Goal: Information Seeking & Learning: Check status

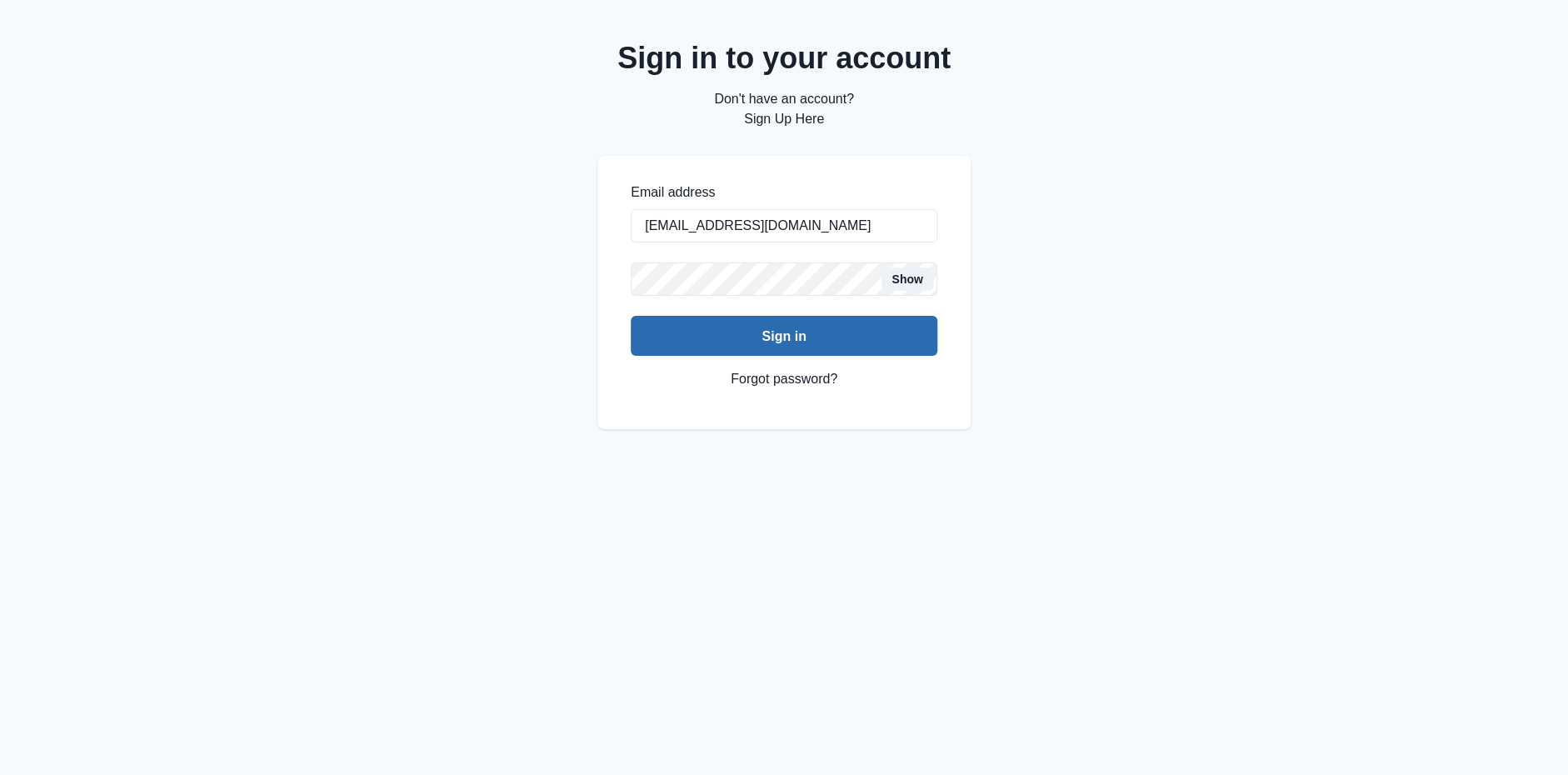
click at [778, 350] on button "Sign in" at bounding box center [784, 335] width 307 height 40
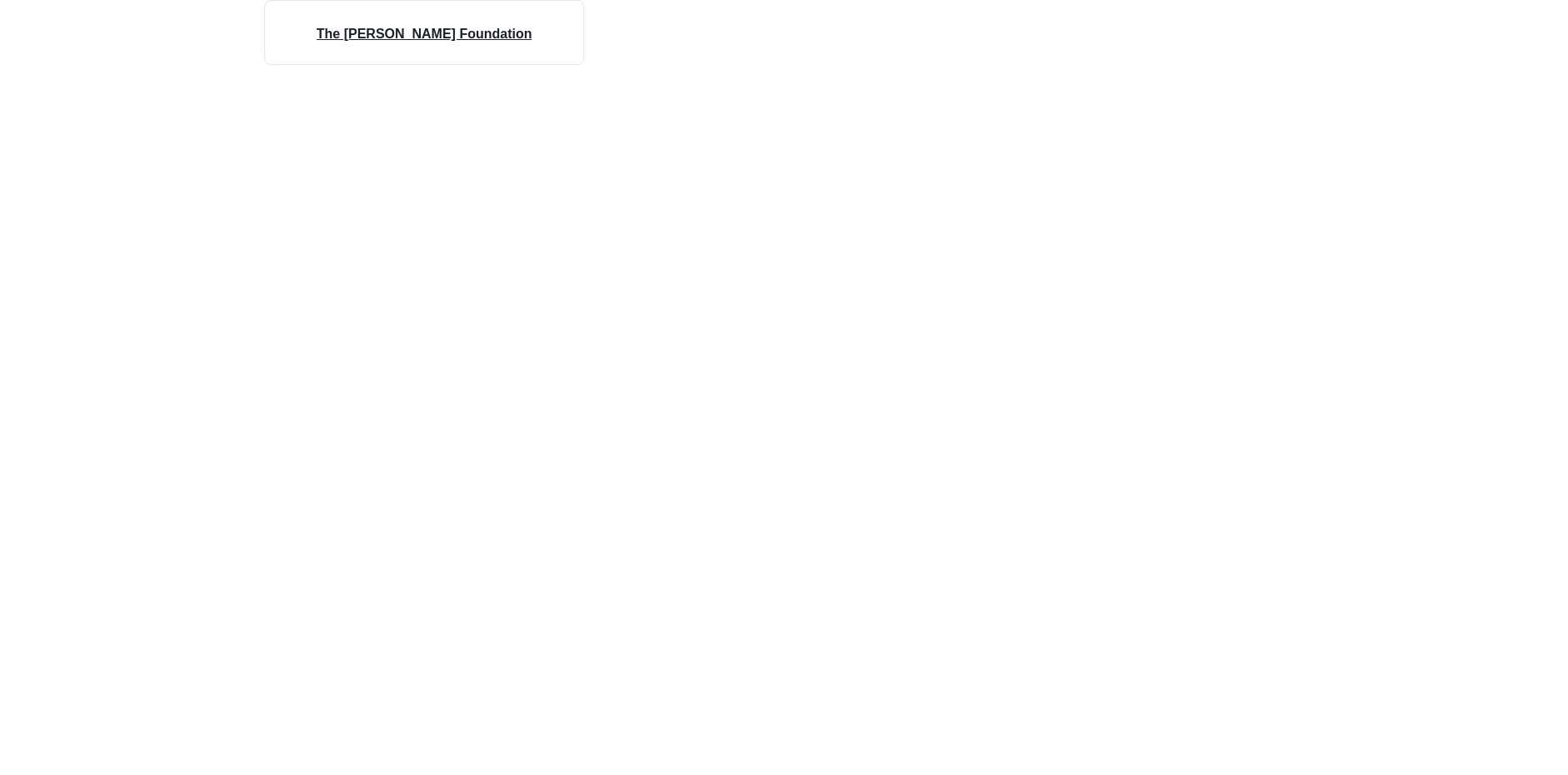
click at [441, 27] on h4 "The [PERSON_NAME] Foundation" at bounding box center [424, 33] width 215 height 20
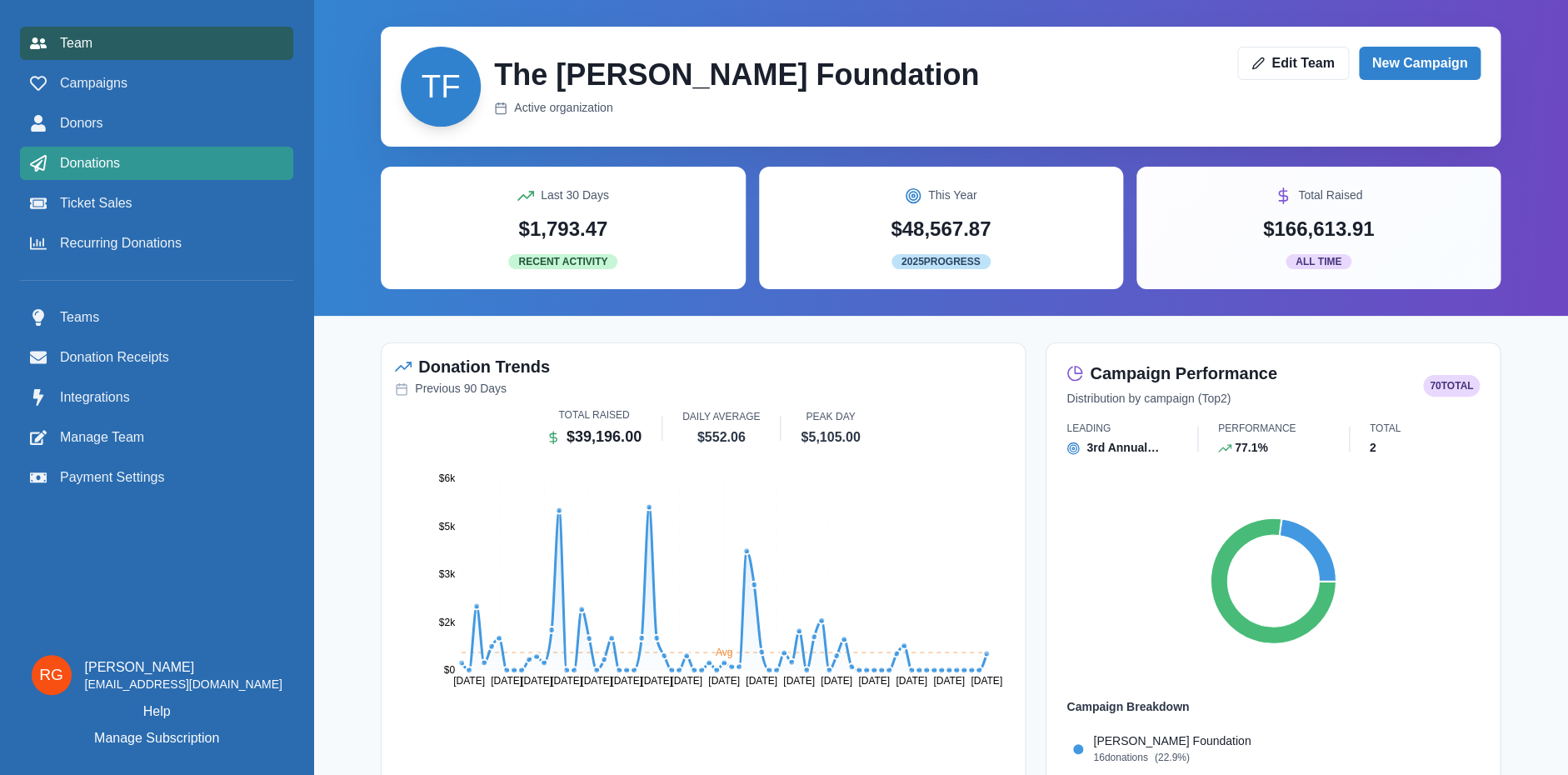
click at [73, 167] on span "Donations" at bounding box center [90, 163] width 60 height 20
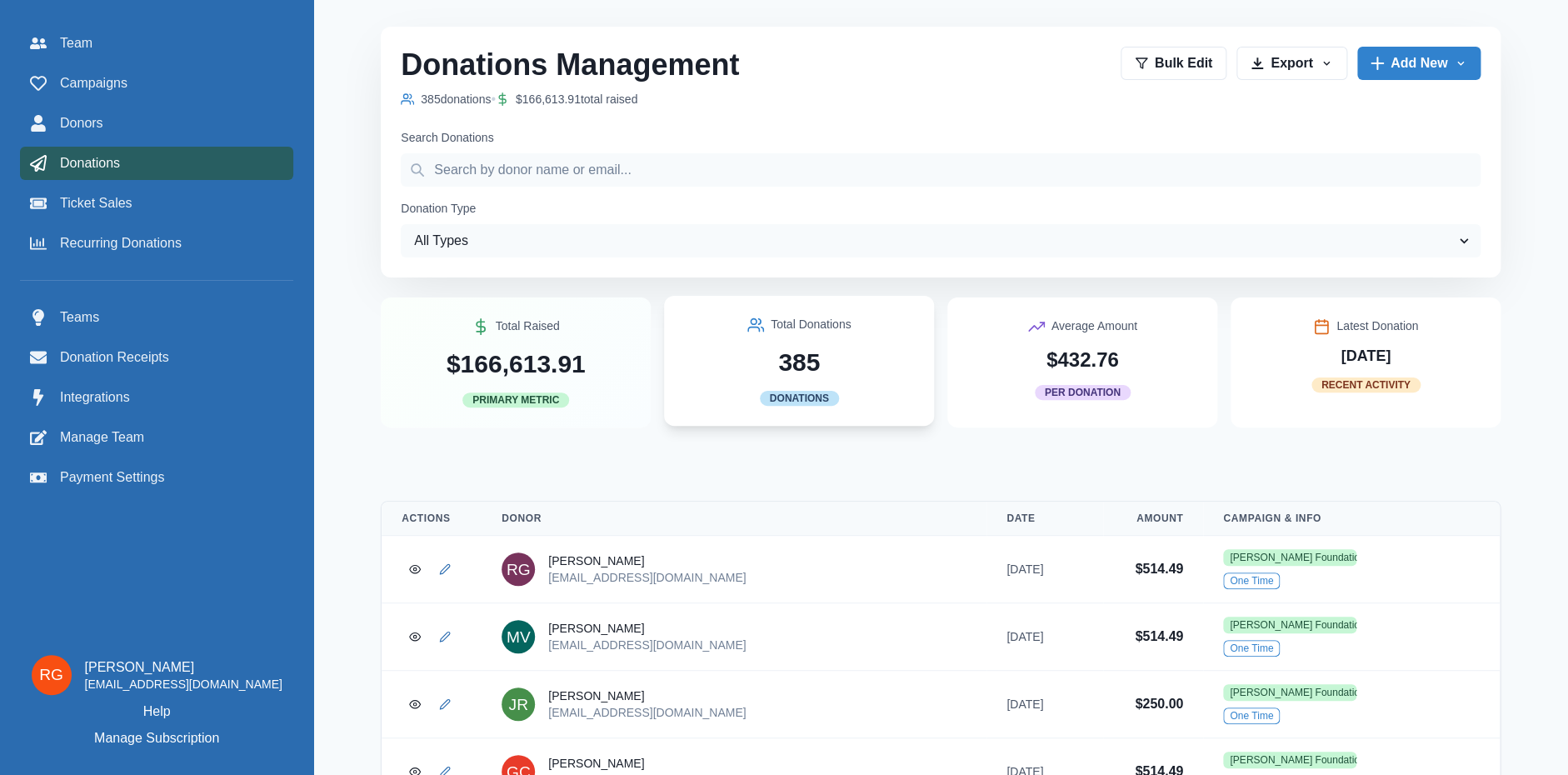
scroll to position [180, 0]
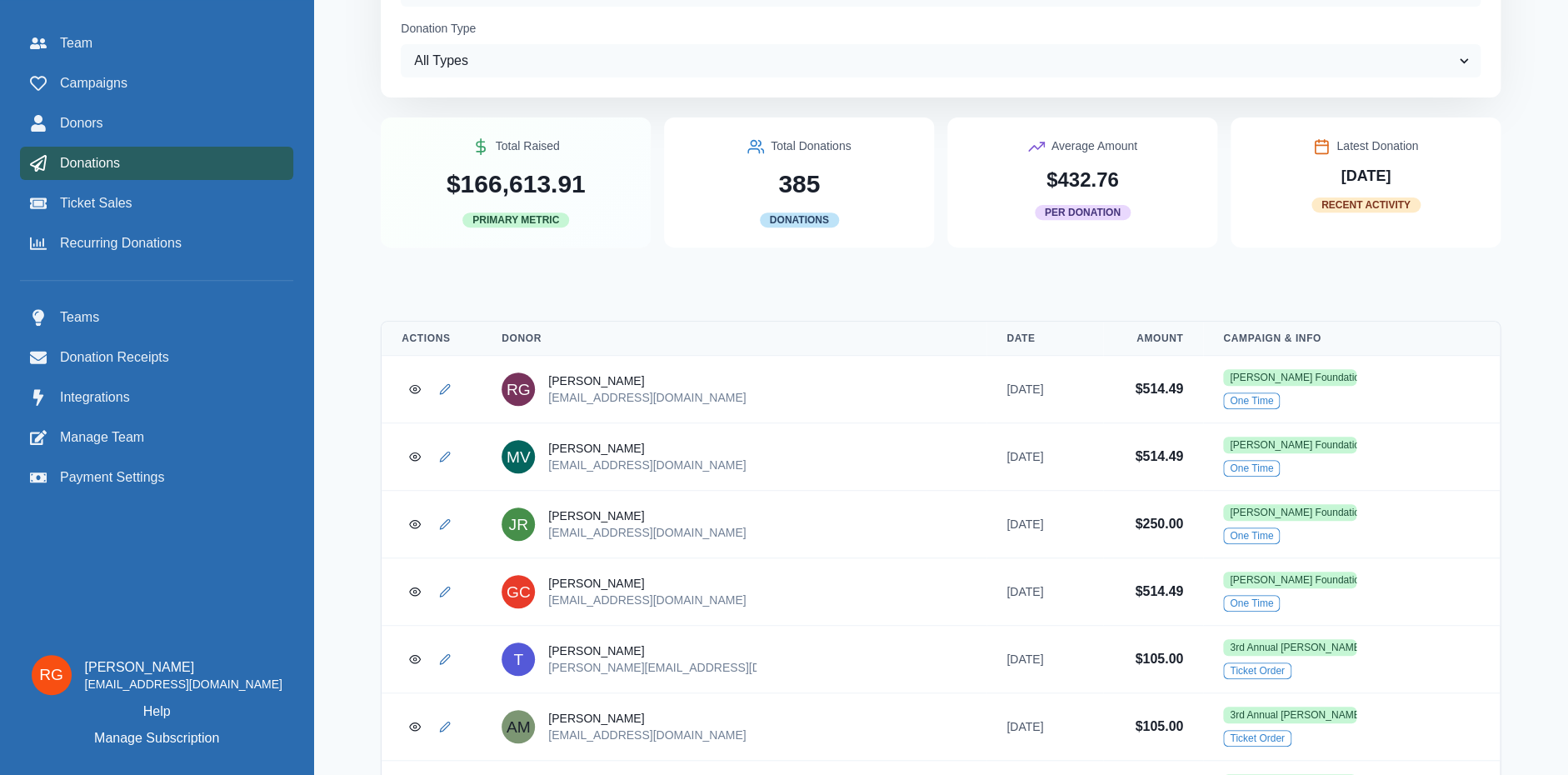
click at [77, 162] on span "Donations" at bounding box center [90, 163] width 60 height 20
click at [82, 93] on link "Campaigns" at bounding box center [156, 83] width 274 height 33
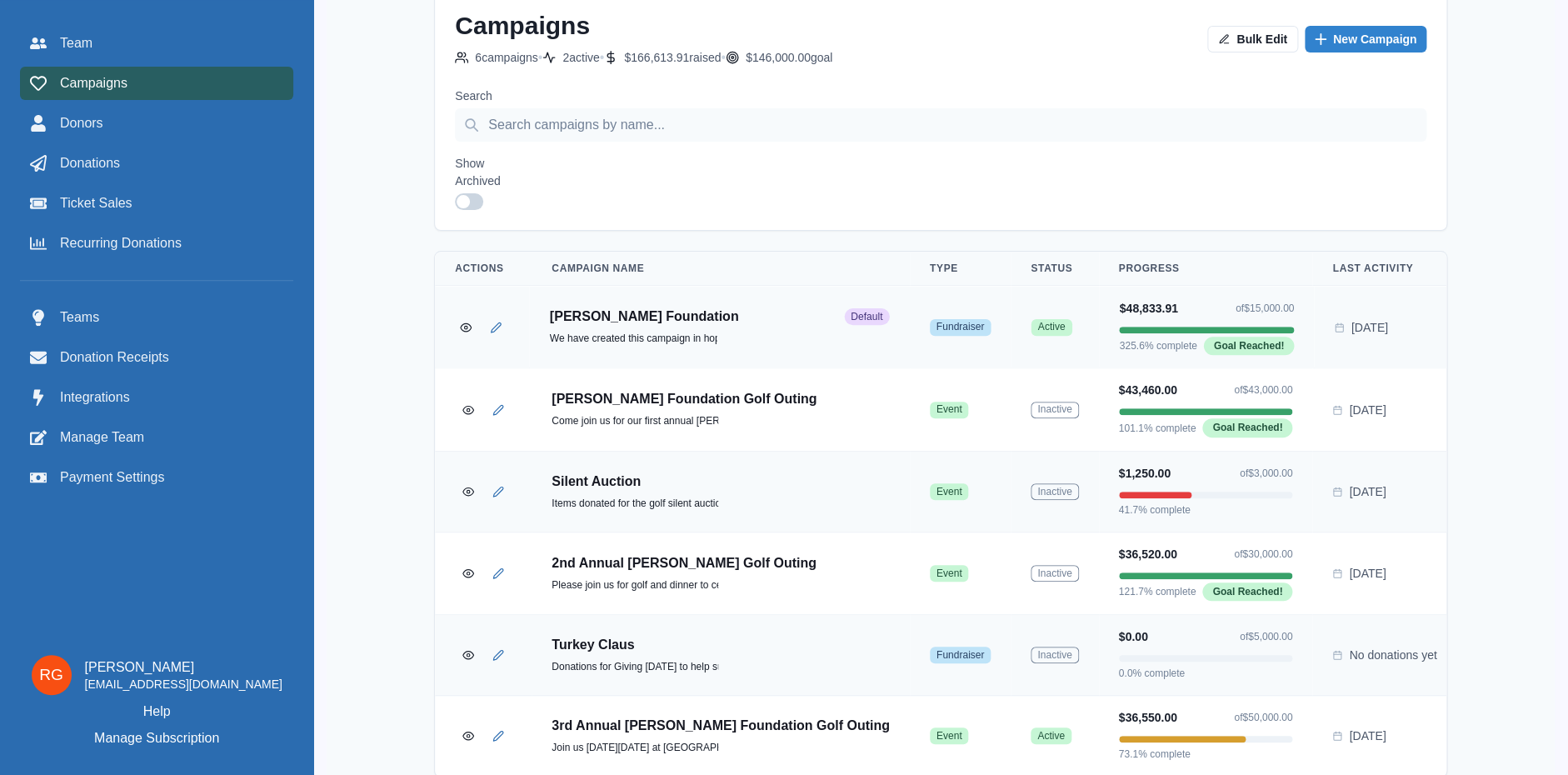
scroll to position [163, 0]
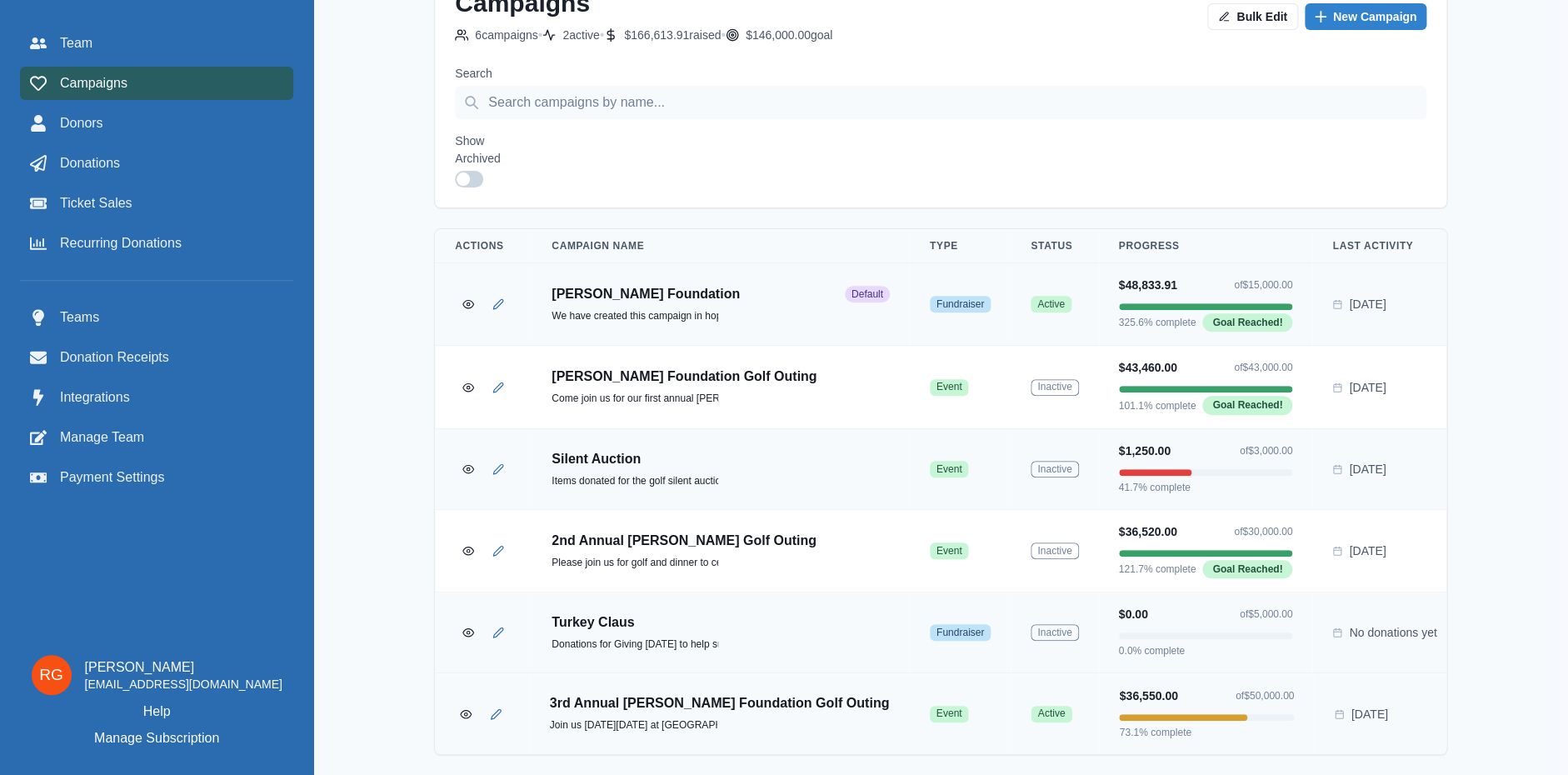
click at [681, 710] on p "3rd Annual [PERSON_NAME] Foundation Golf Outing" at bounding box center [720, 703] width 340 height 16
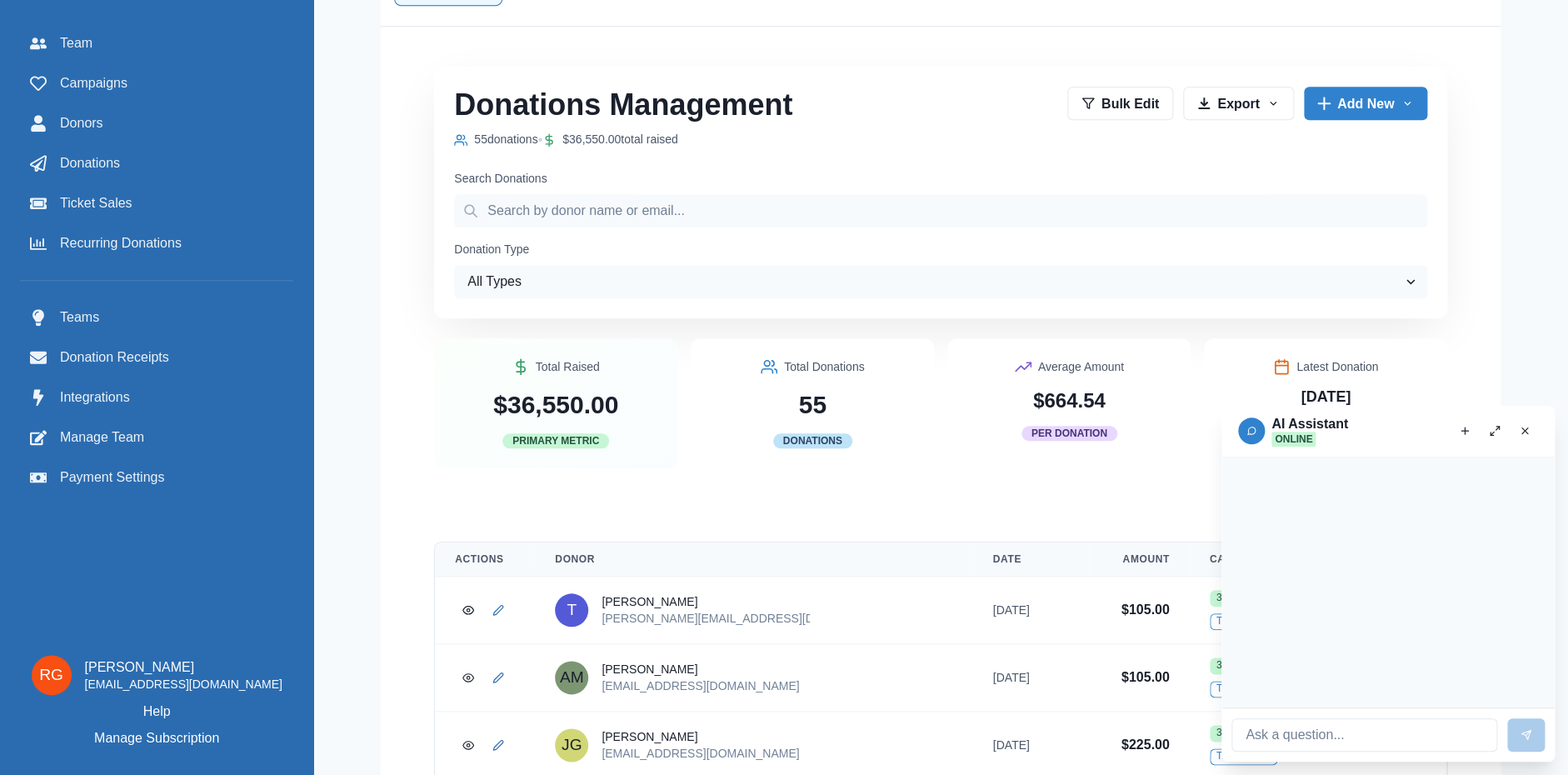
scroll to position [720, 0]
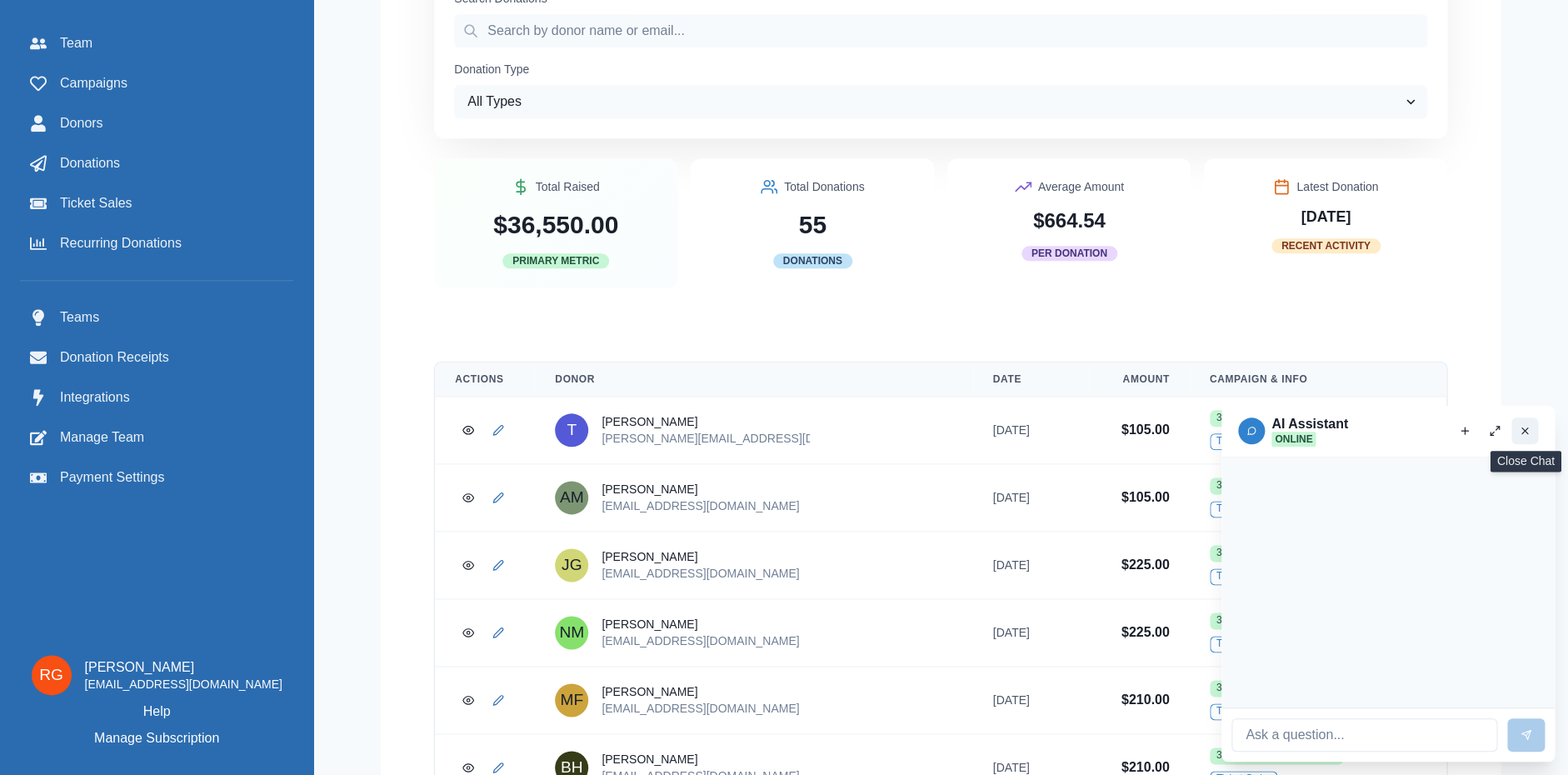
click at [1526, 429] on line "Close chat" at bounding box center [1524, 431] width 6 height 6
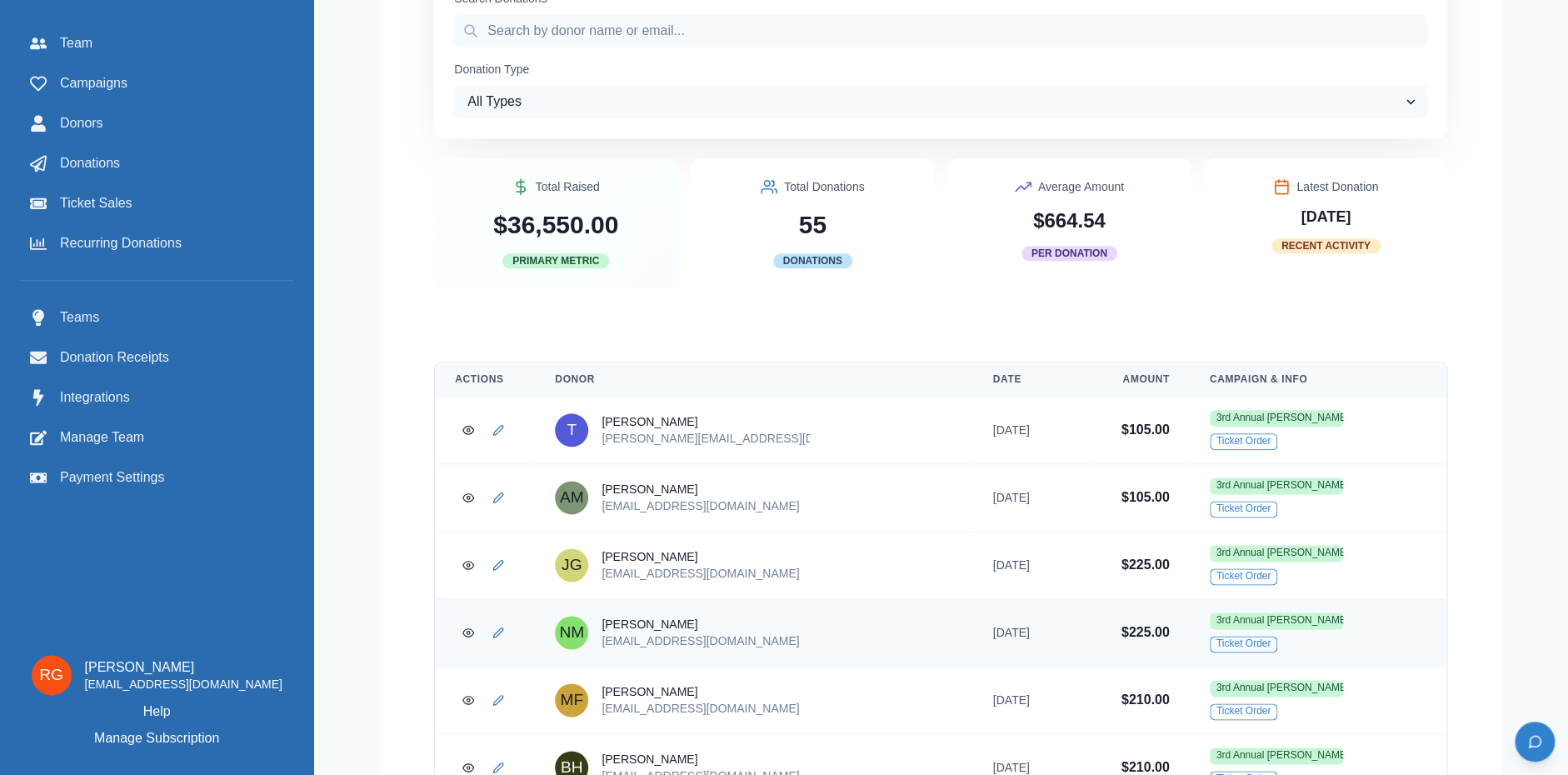
click at [619, 616] on p "[PERSON_NAME]" at bounding box center [700, 624] width 197 height 16
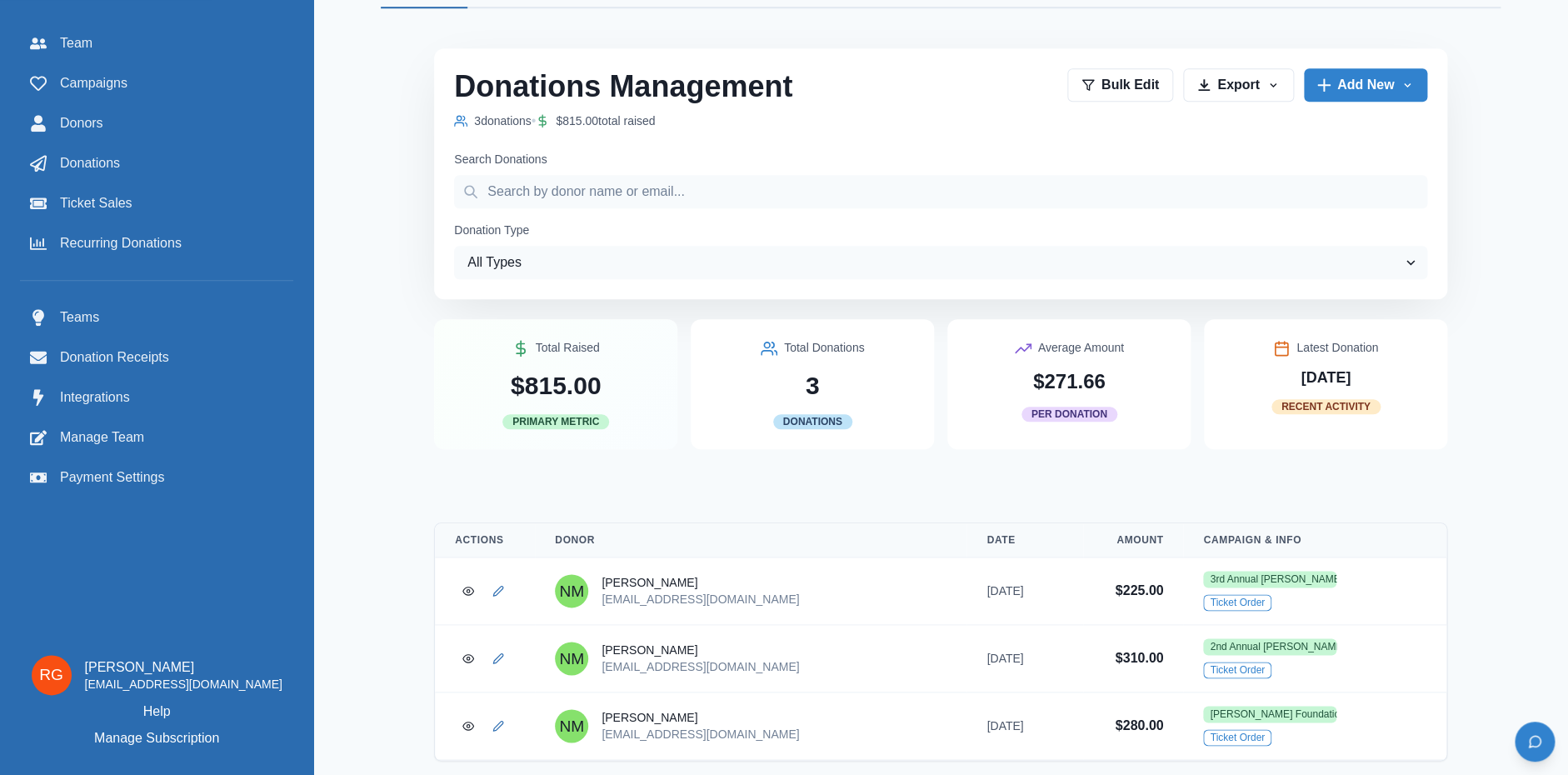
scroll to position [676, 0]
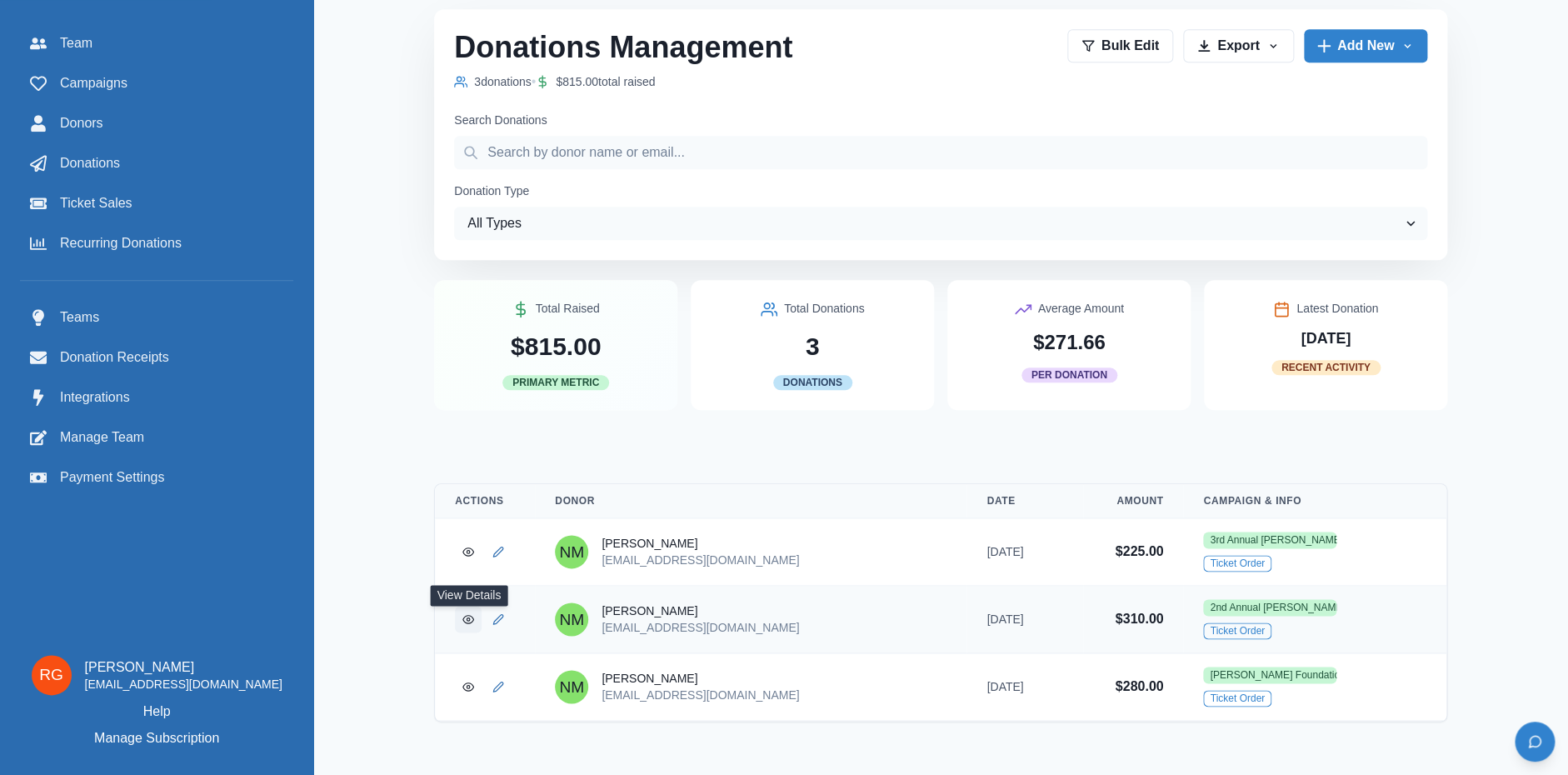
click at [475, 615] on link "View Donation" at bounding box center [468, 618] width 27 height 27
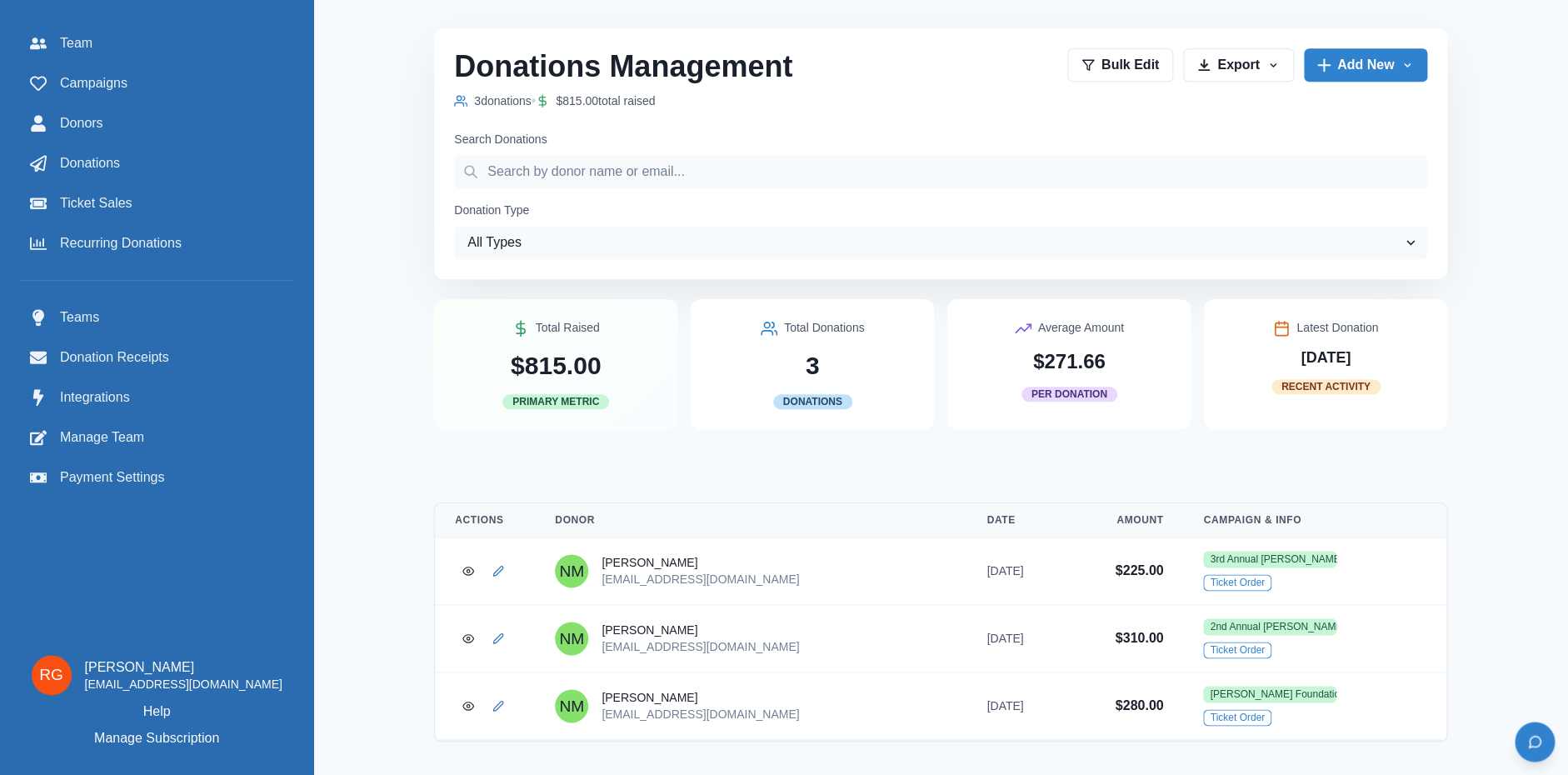
scroll to position [676, 0]
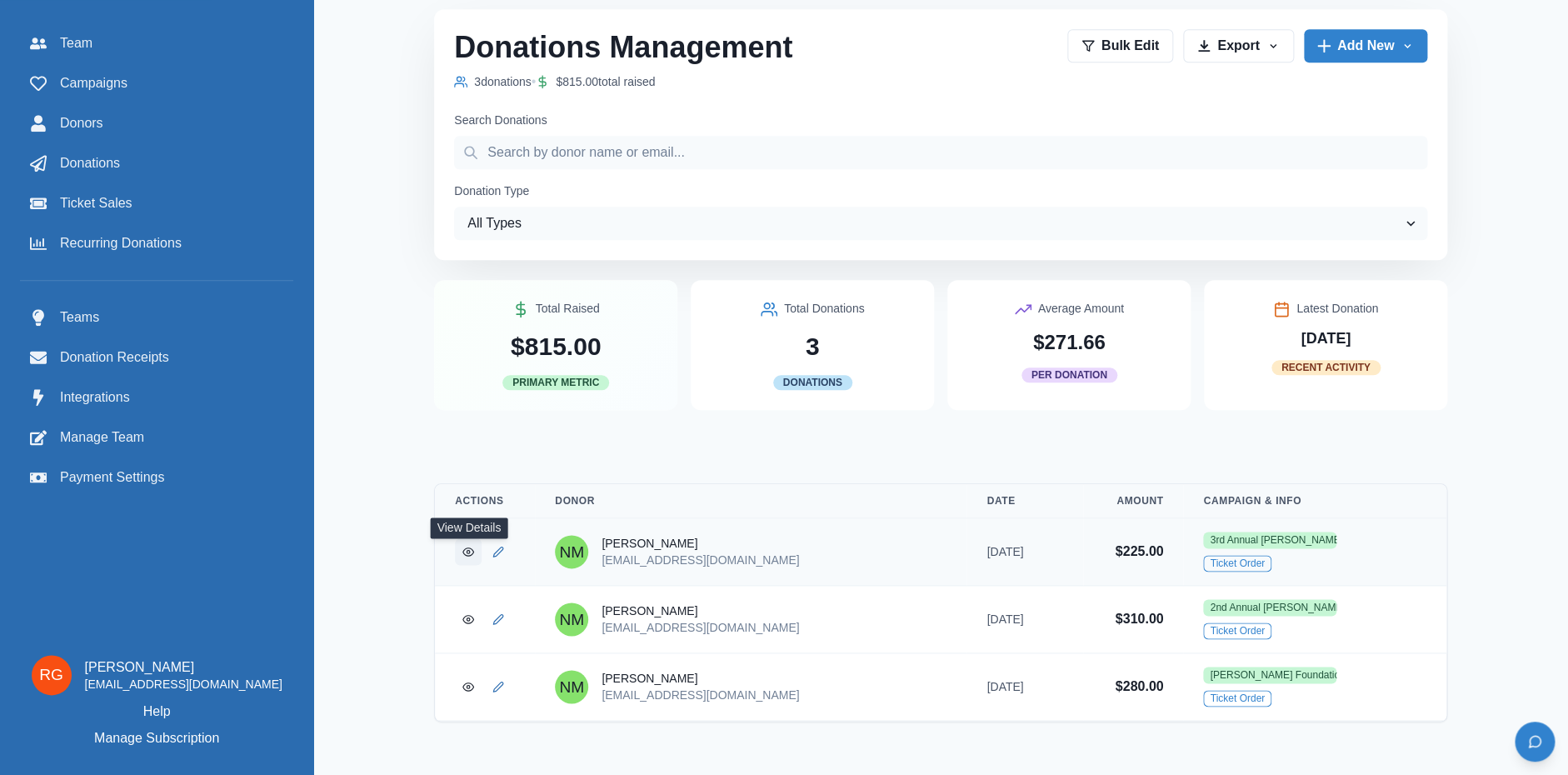
click at [468, 551] on circle "View Donation" at bounding box center [469, 552] width 3 height 3
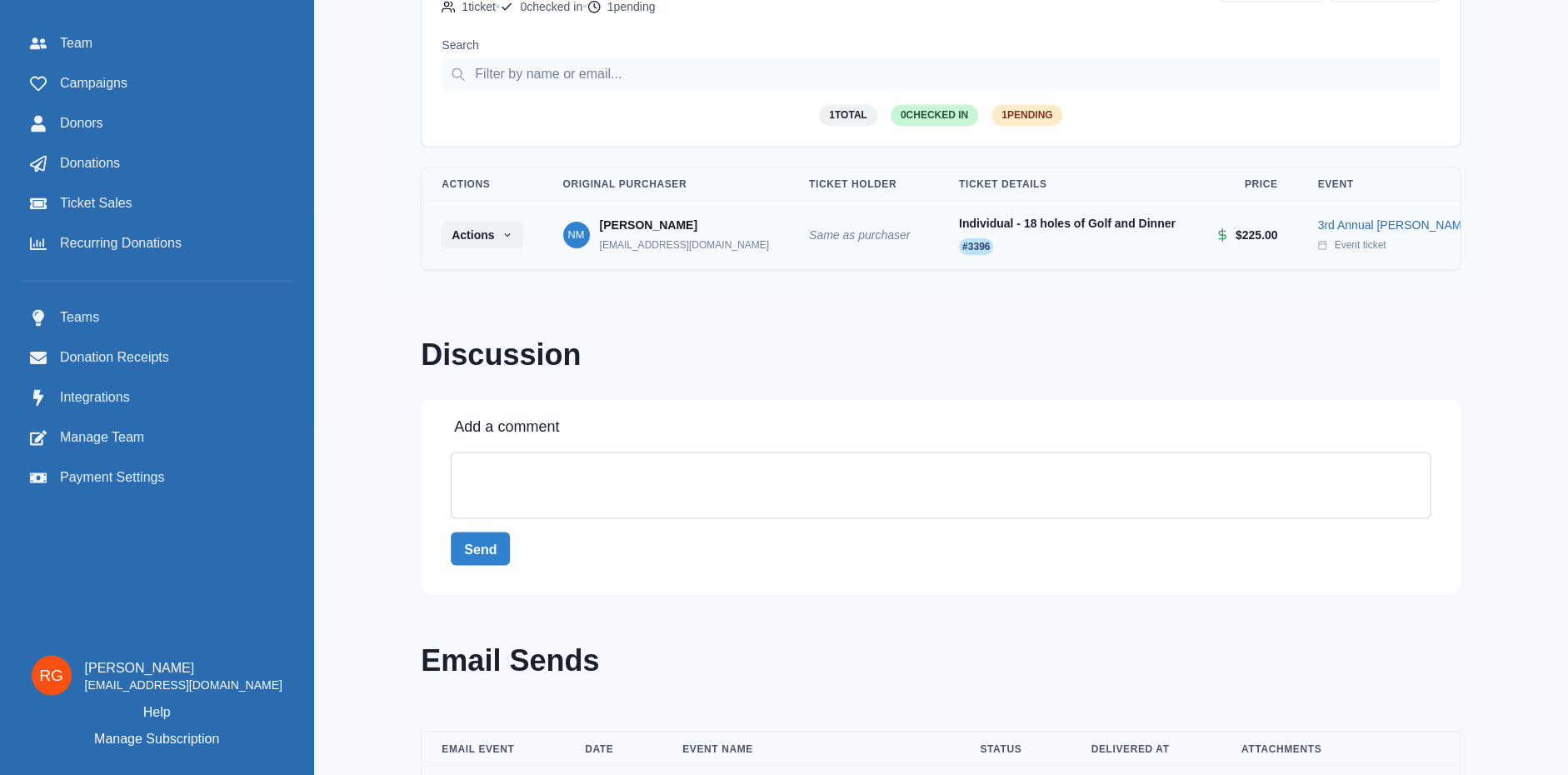
scroll to position [1161, 0]
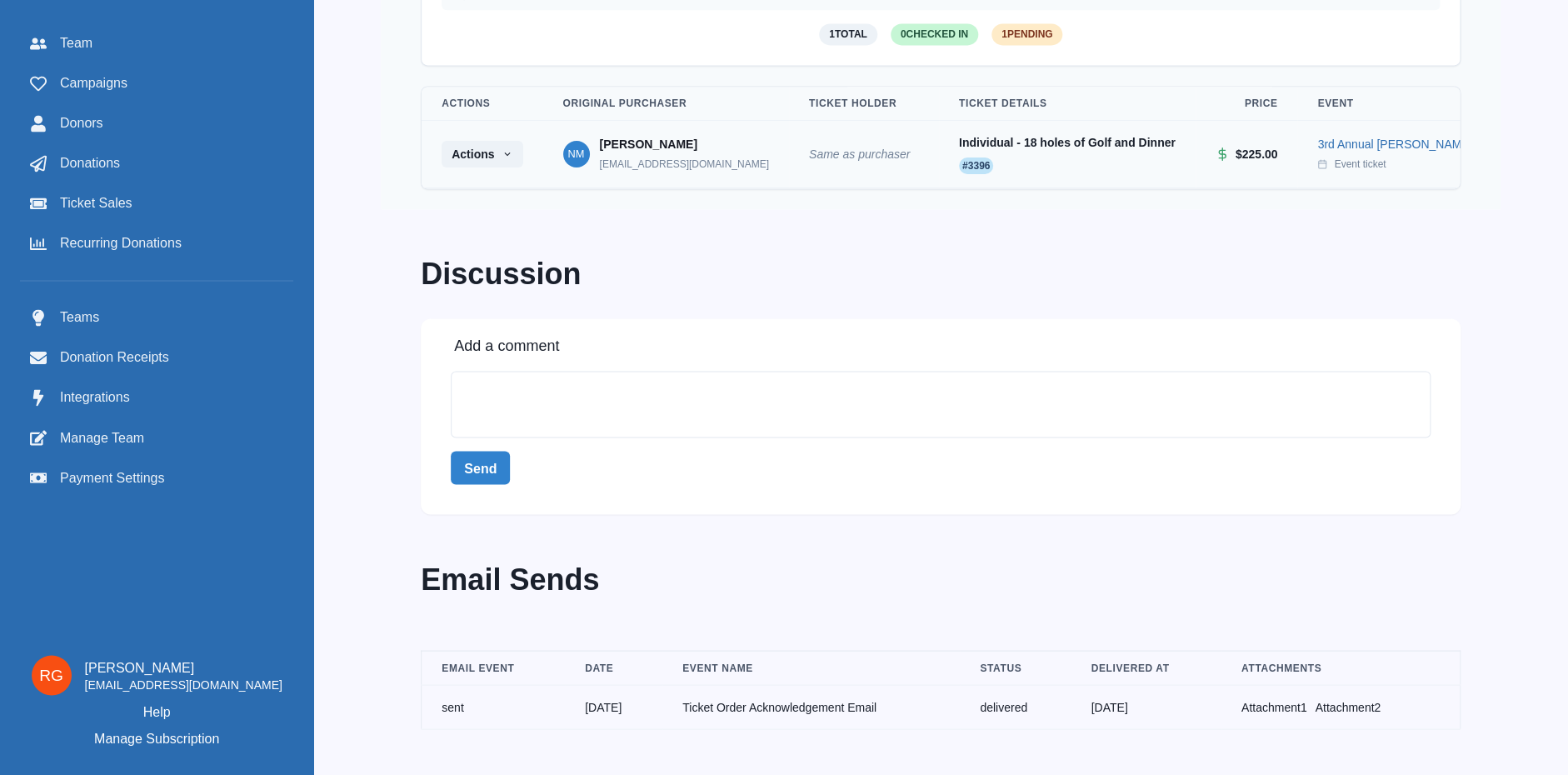
click at [1286, 701] on link "Attachment 1" at bounding box center [1274, 707] width 66 height 14
click at [97, 210] on span "Ticket Sales" at bounding box center [96, 203] width 73 height 20
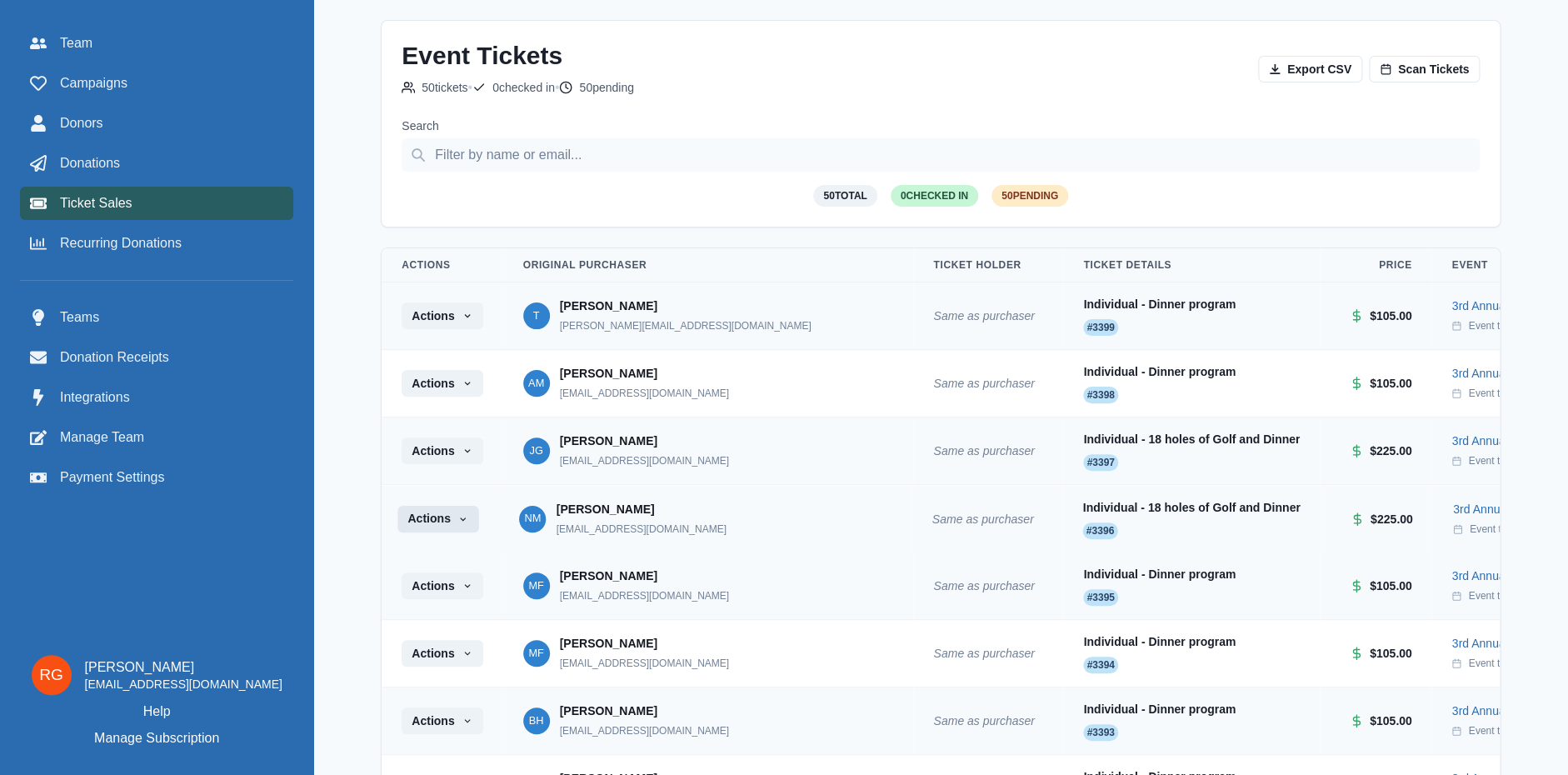
click at [452, 524] on button "Actions" at bounding box center [439, 518] width 82 height 27
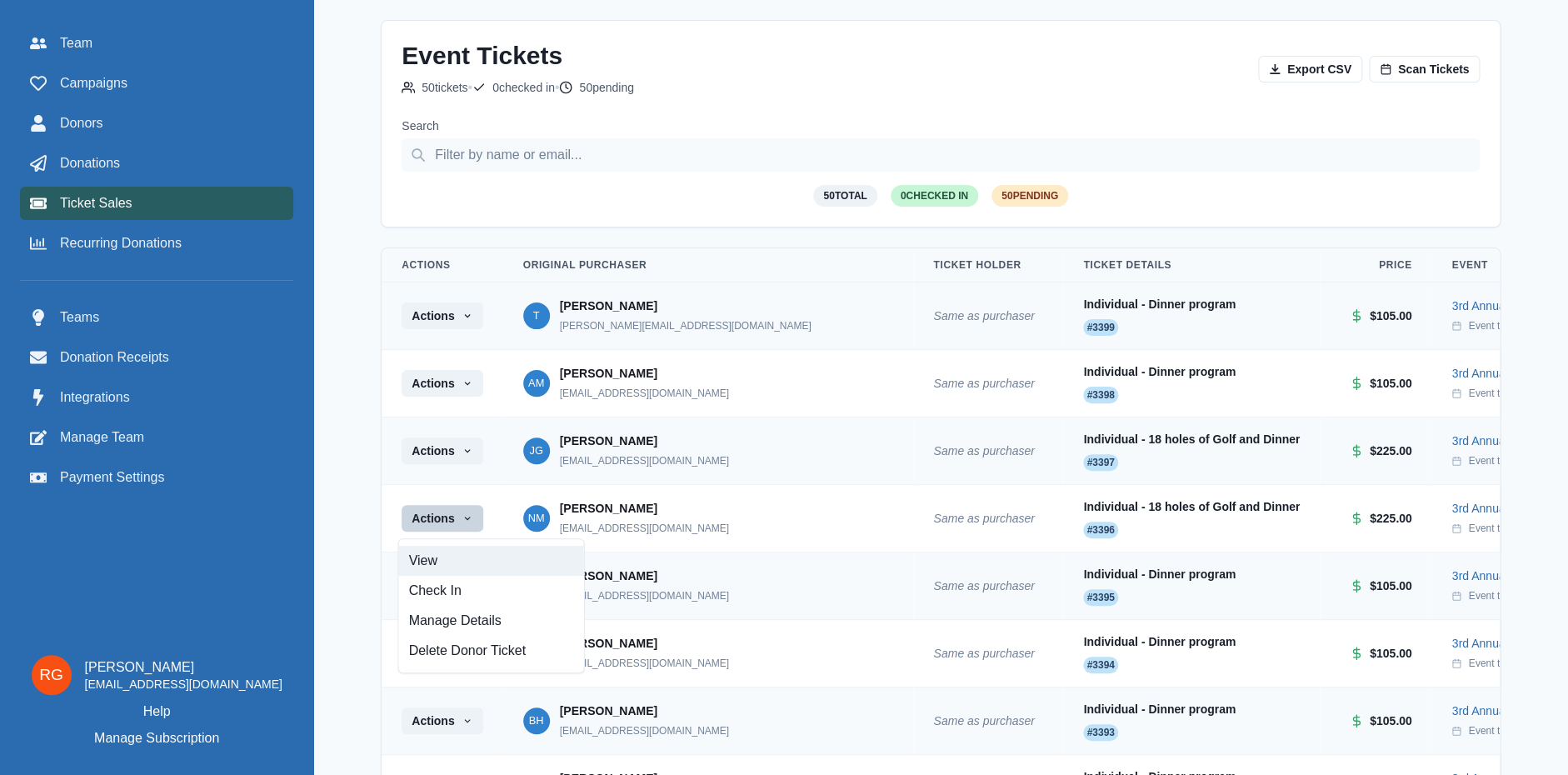
click at [432, 560] on link "View" at bounding box center [492, 560] width 185 height 30
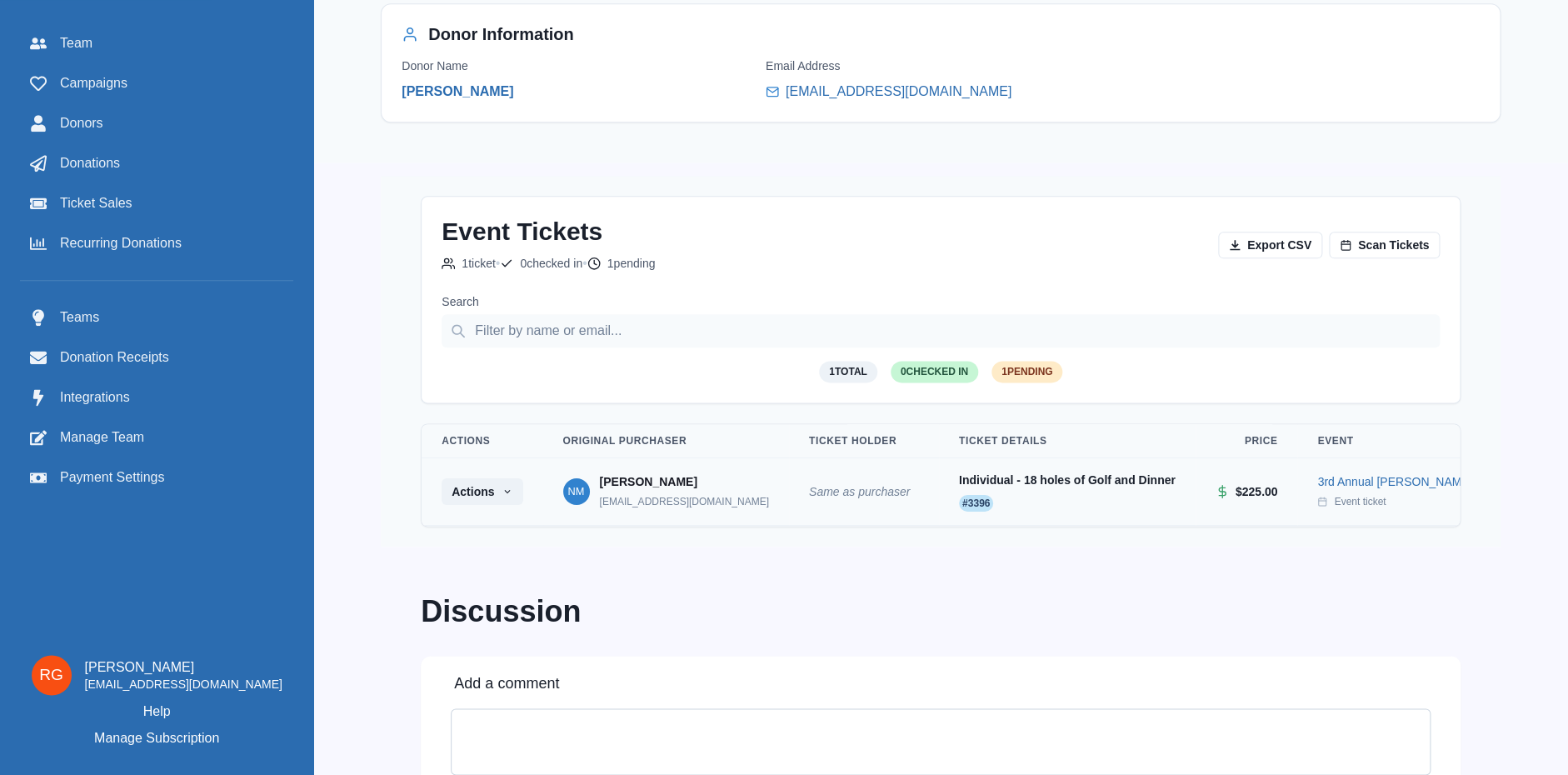
scroll to position [1161, 0]
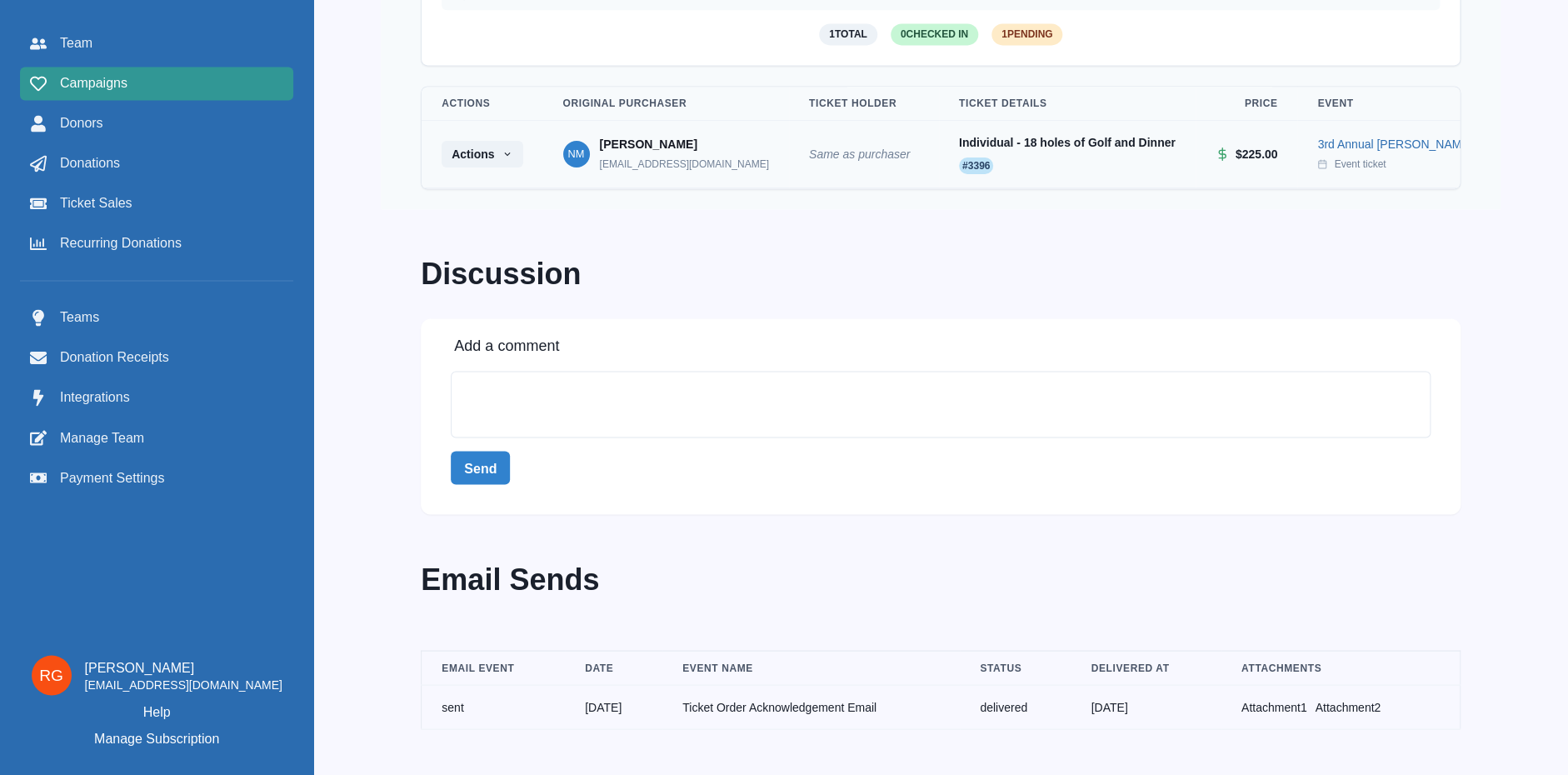
click at [91, 89] on span "Campaigns" at bounding box center [93, 83] width 68 height 20
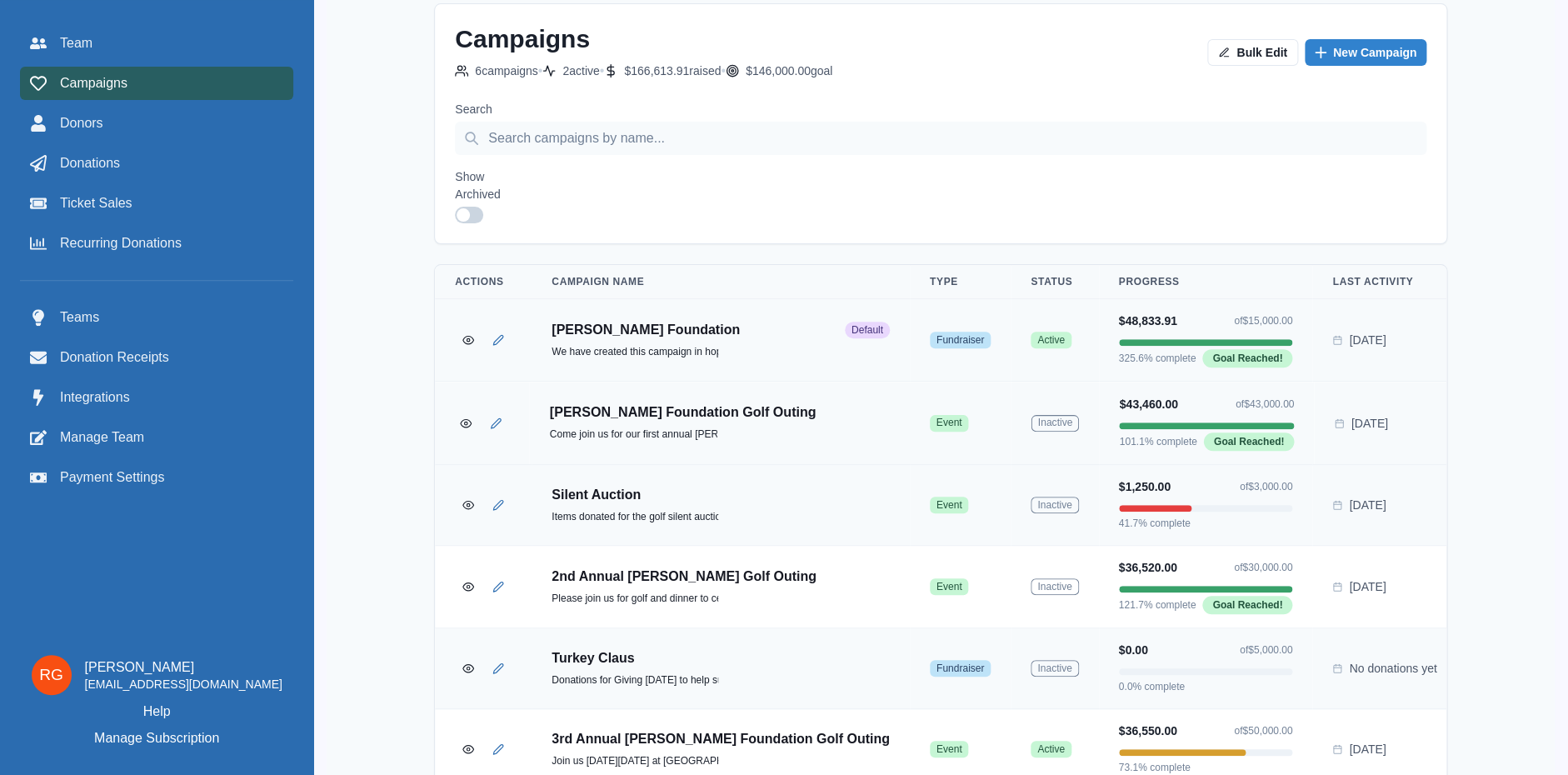
scroll to position [163, 0]
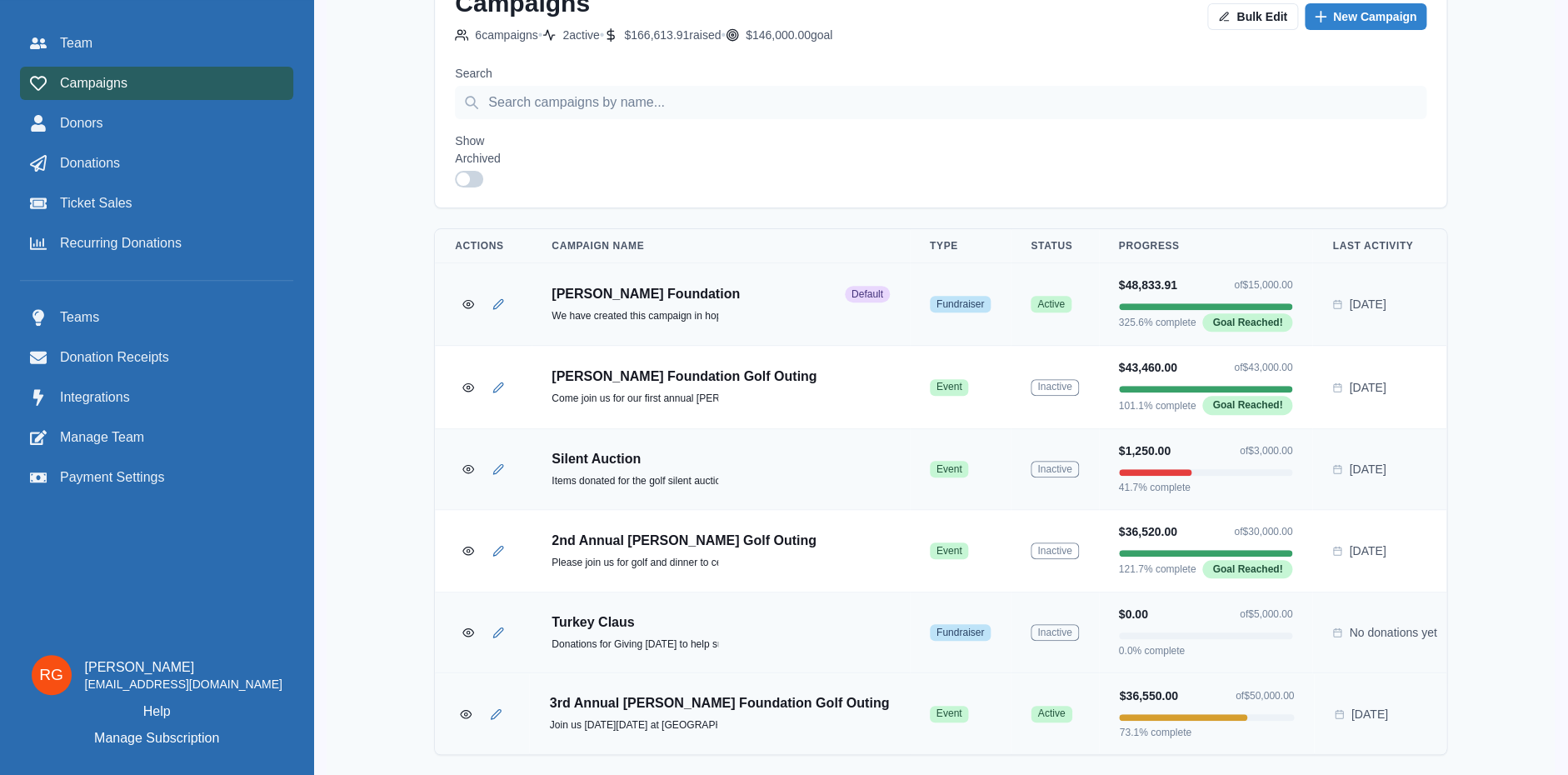
click at [702, 712] on div "3rd Annual [PERSON_NAME] Foundation Golf Outing Join us [DATE][DATE] at [GEOGRA…" at bounding box center [720, 714] width 340 height 38
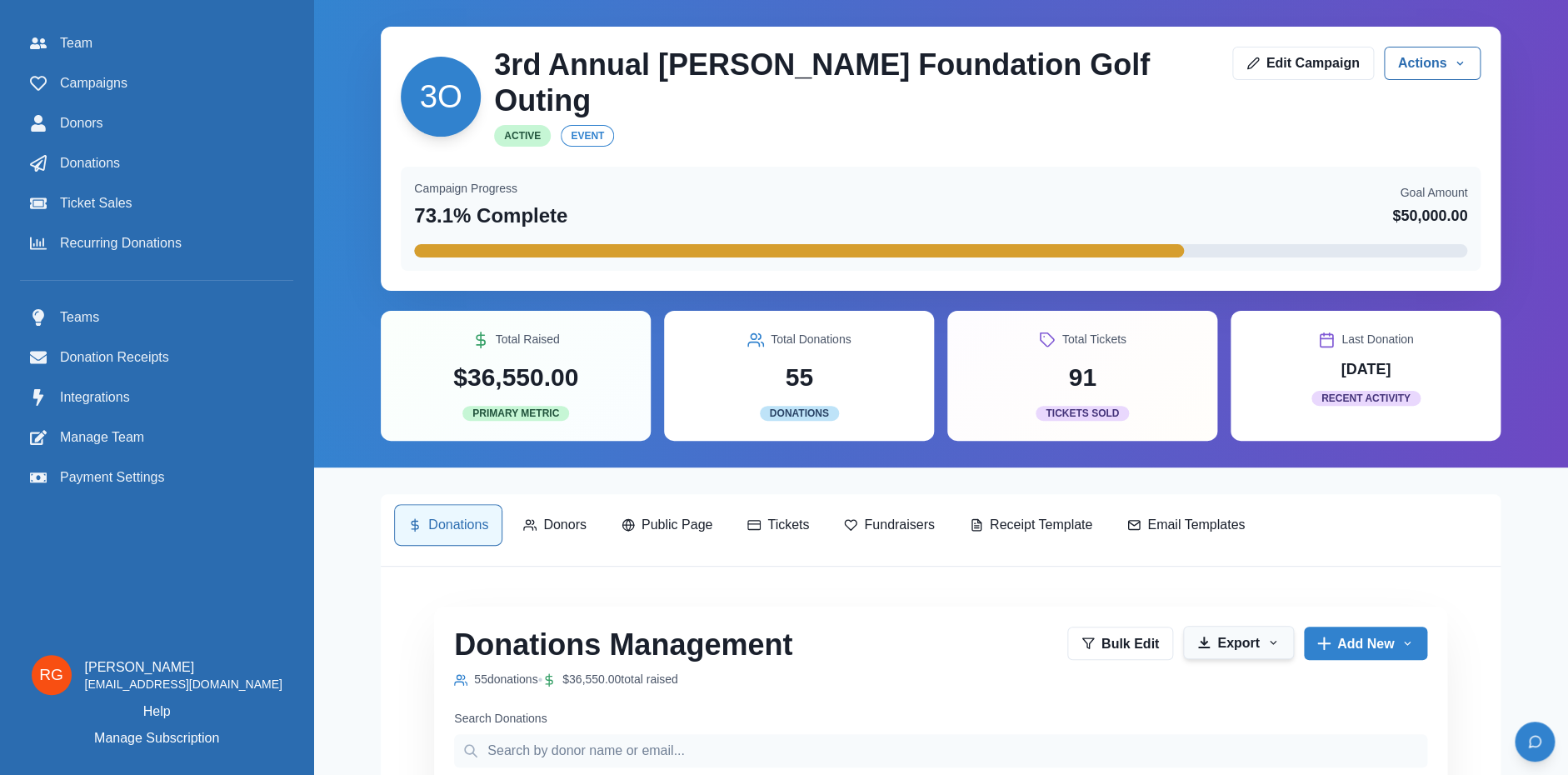
click at [1253, 627] on button "Export" at bounding box center [1239, 642] width 111 height 33
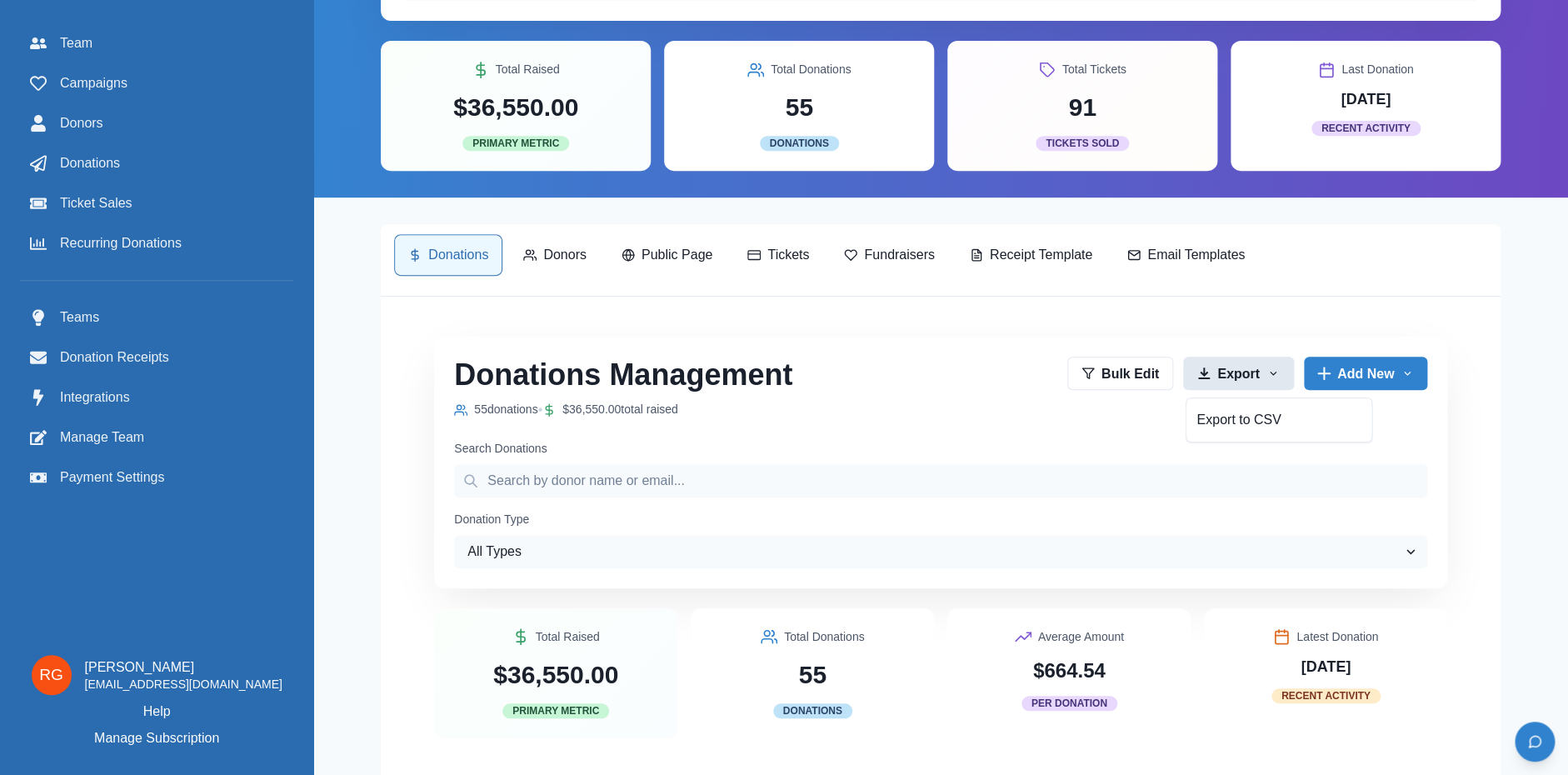
scroll to position [540, 0]
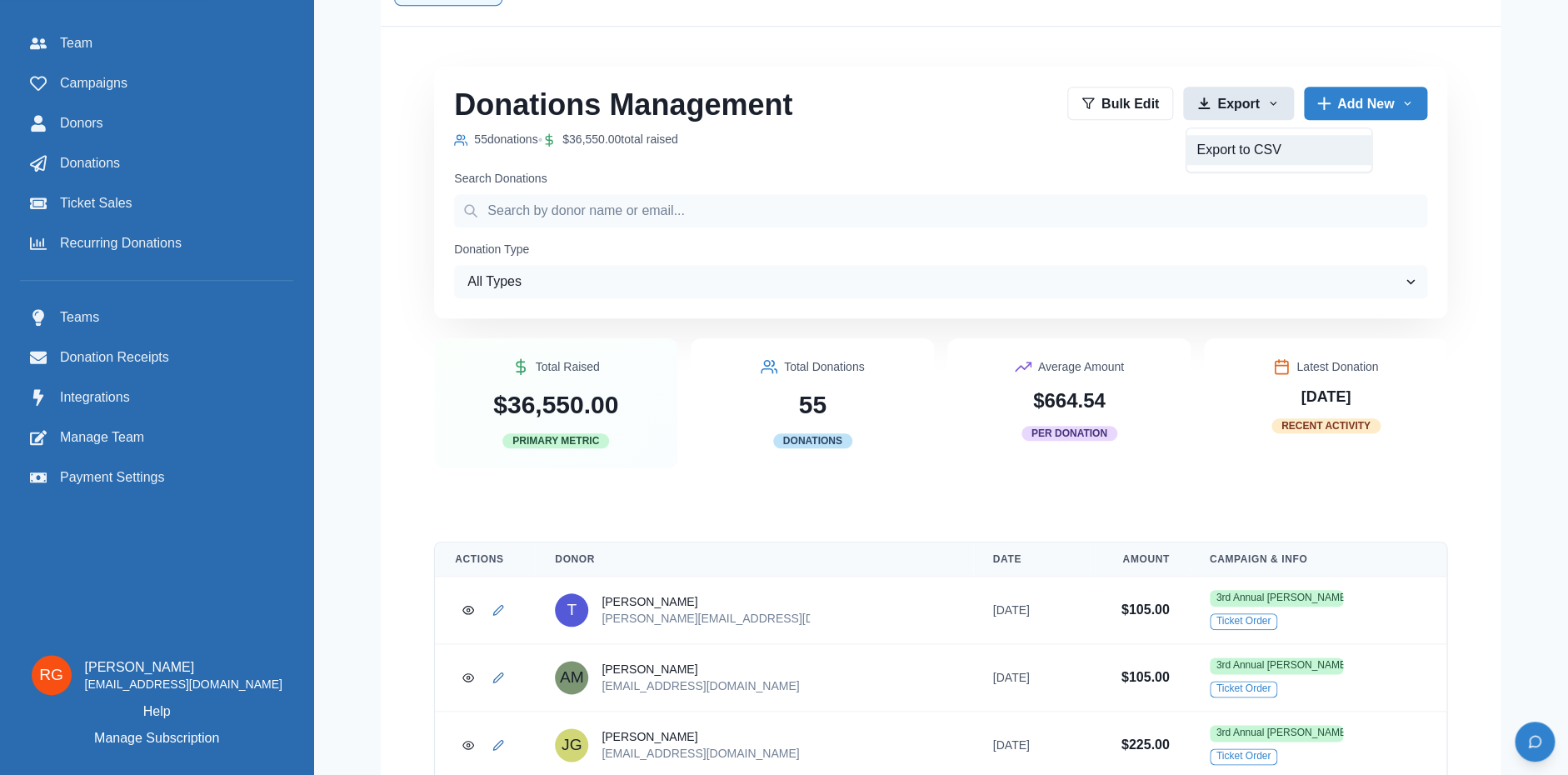
click at [1276, 135] on button "Export to CSV" at bounding box center [1279, 150] width 185 height 30
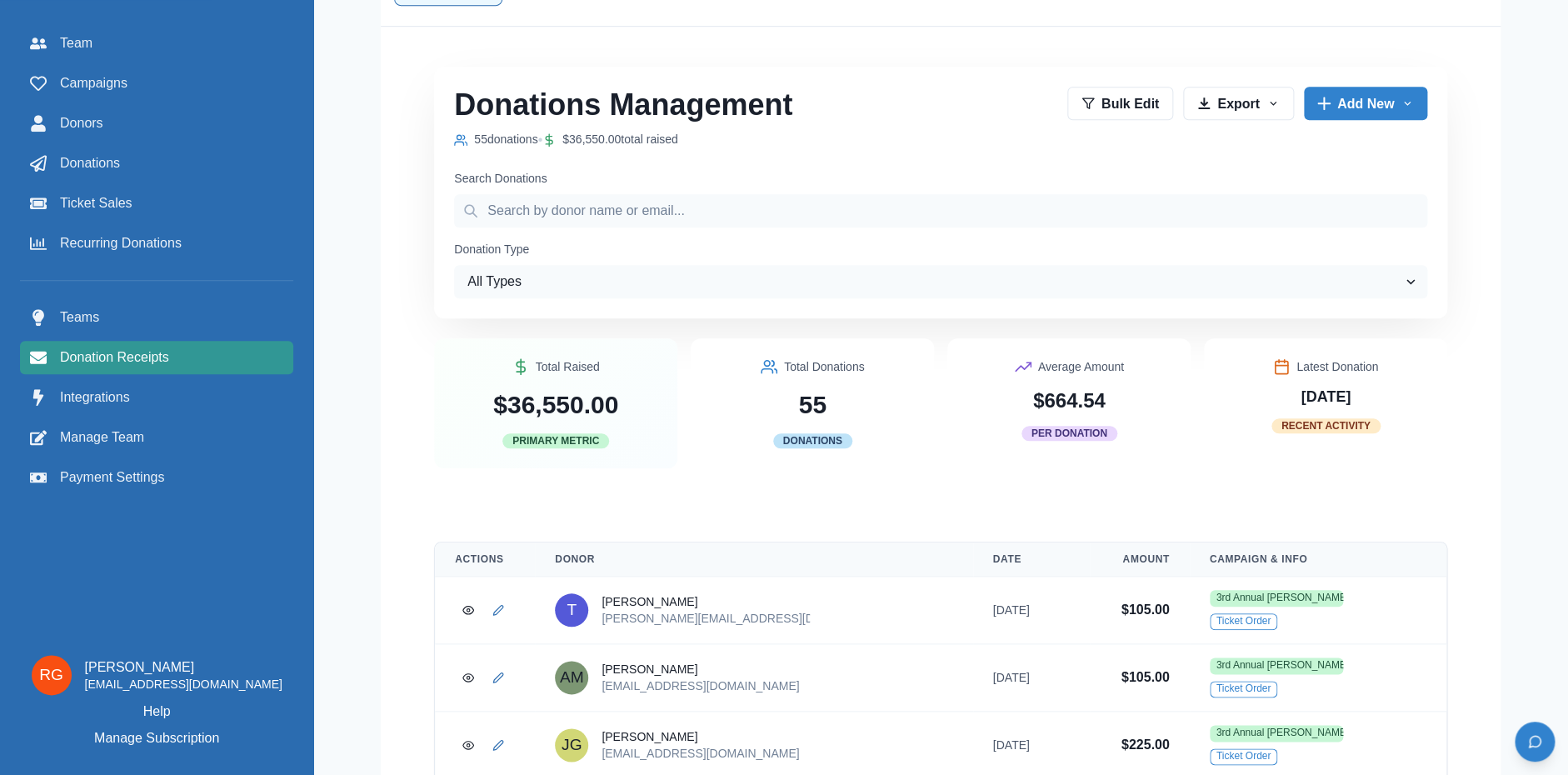
click at [105, 352] on span "Donation Receipts" at bounding box center [115, 357] width 109 height 20
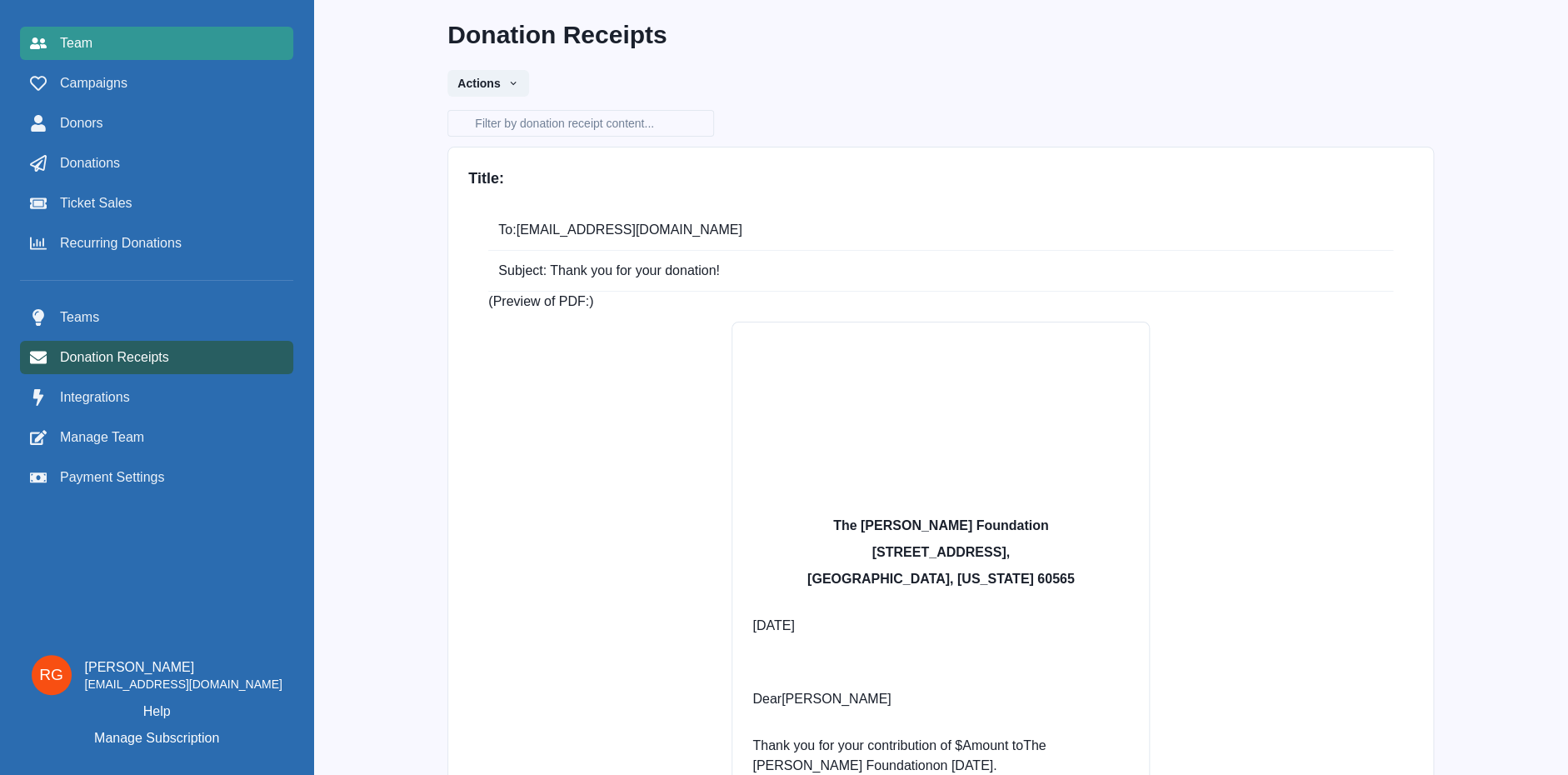
click at [91, 43] on div "Team" at bounding box center [156, 43] width 253 height 20
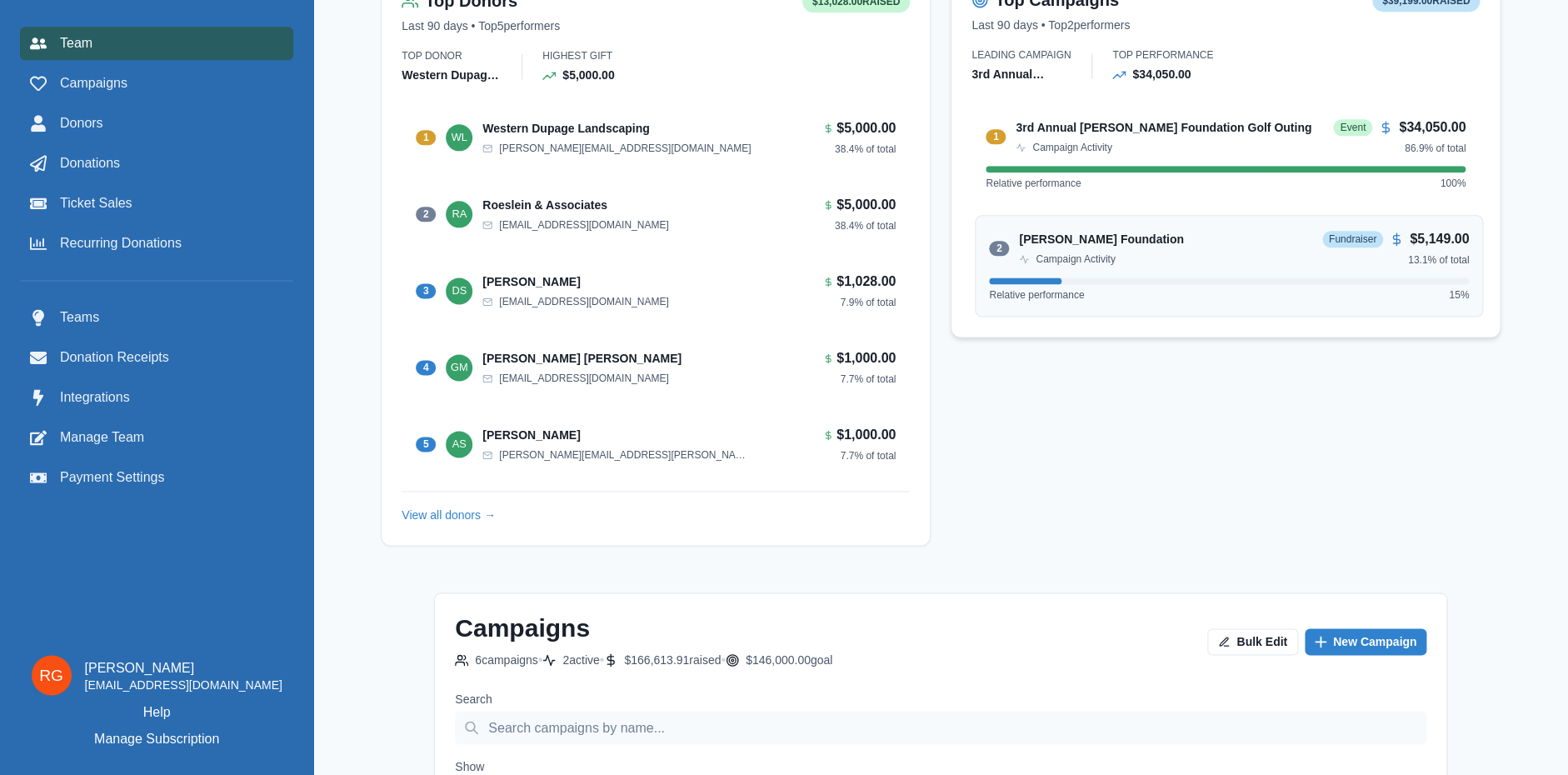
scroll to position [1170, 0]
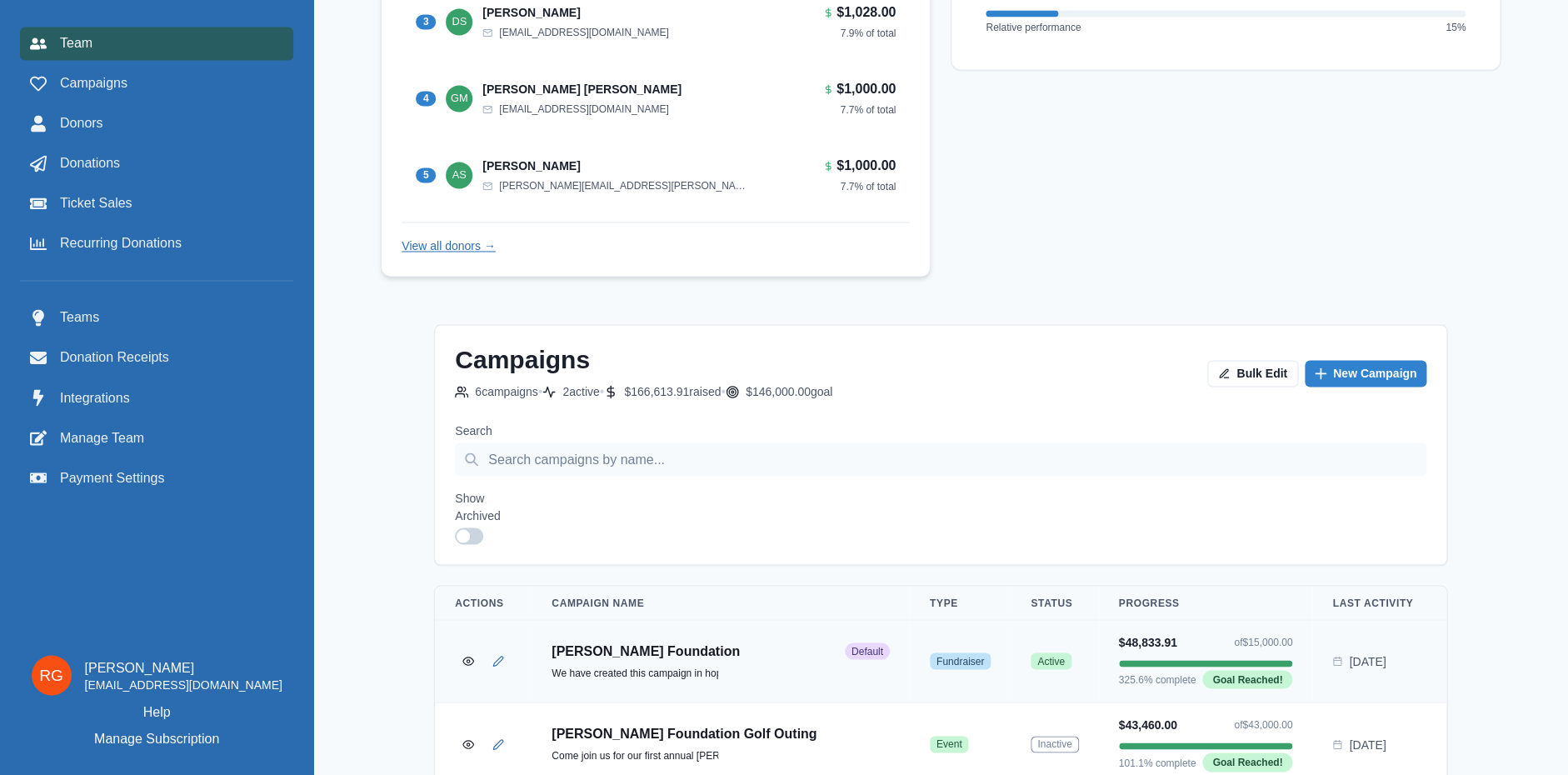
click at [431, 252] on link "View all donors →" at bounding box center [449, 246] width 94 height 14
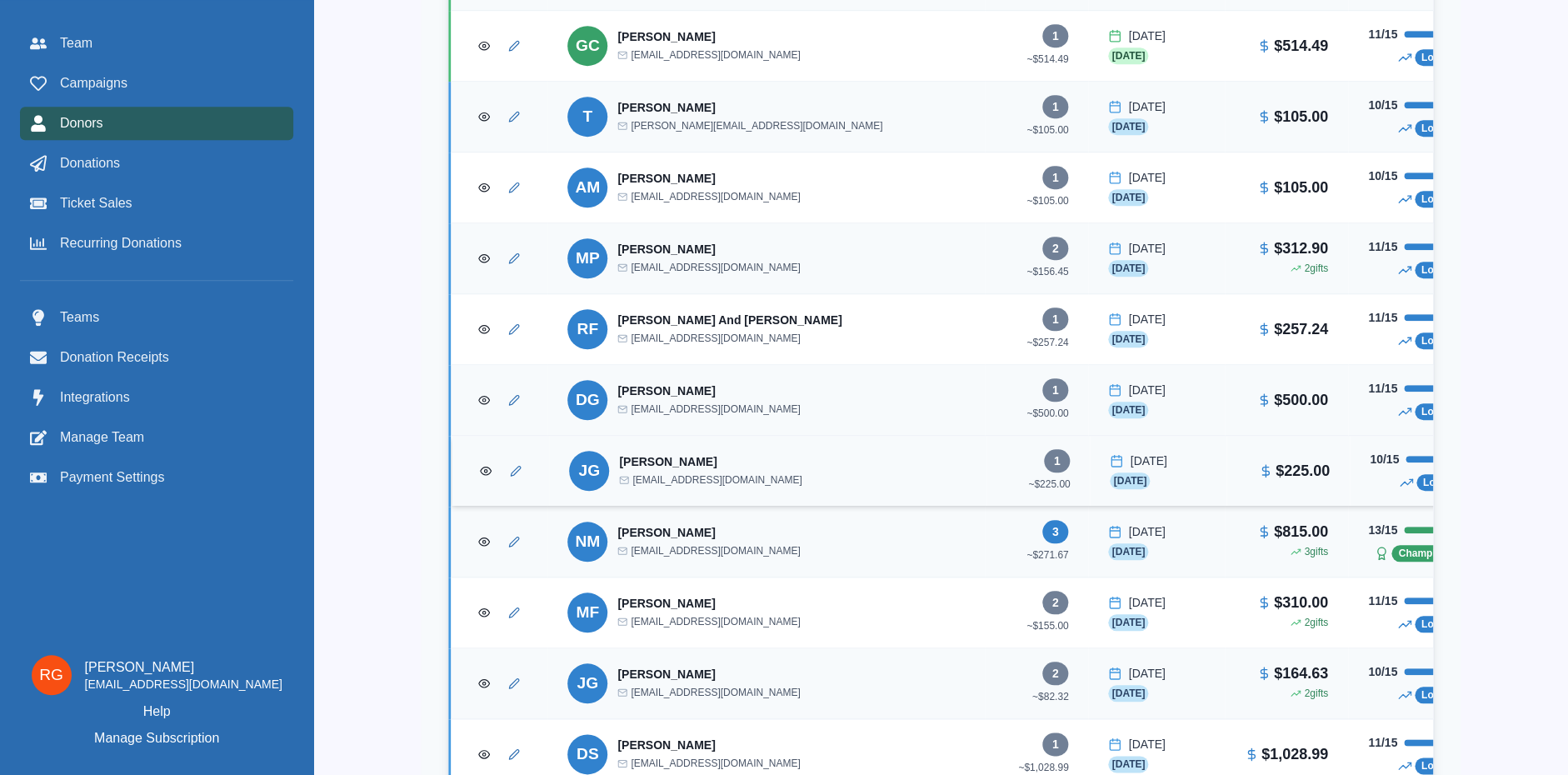
scroll to position [540, 0]
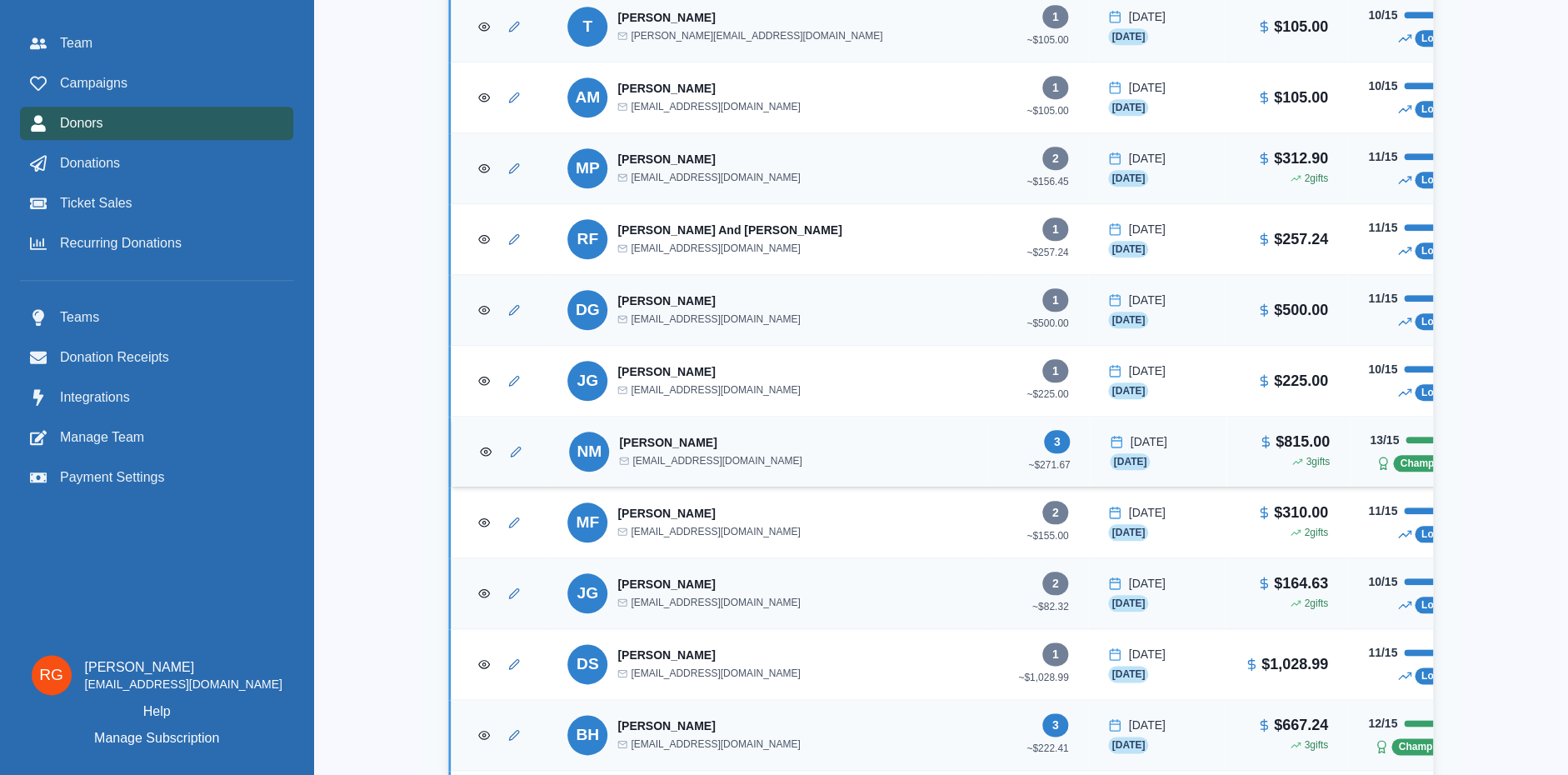
click at [651, 443] on p "[PERSON_NAME]" at bounding box center [668, 442] width 97 height 16
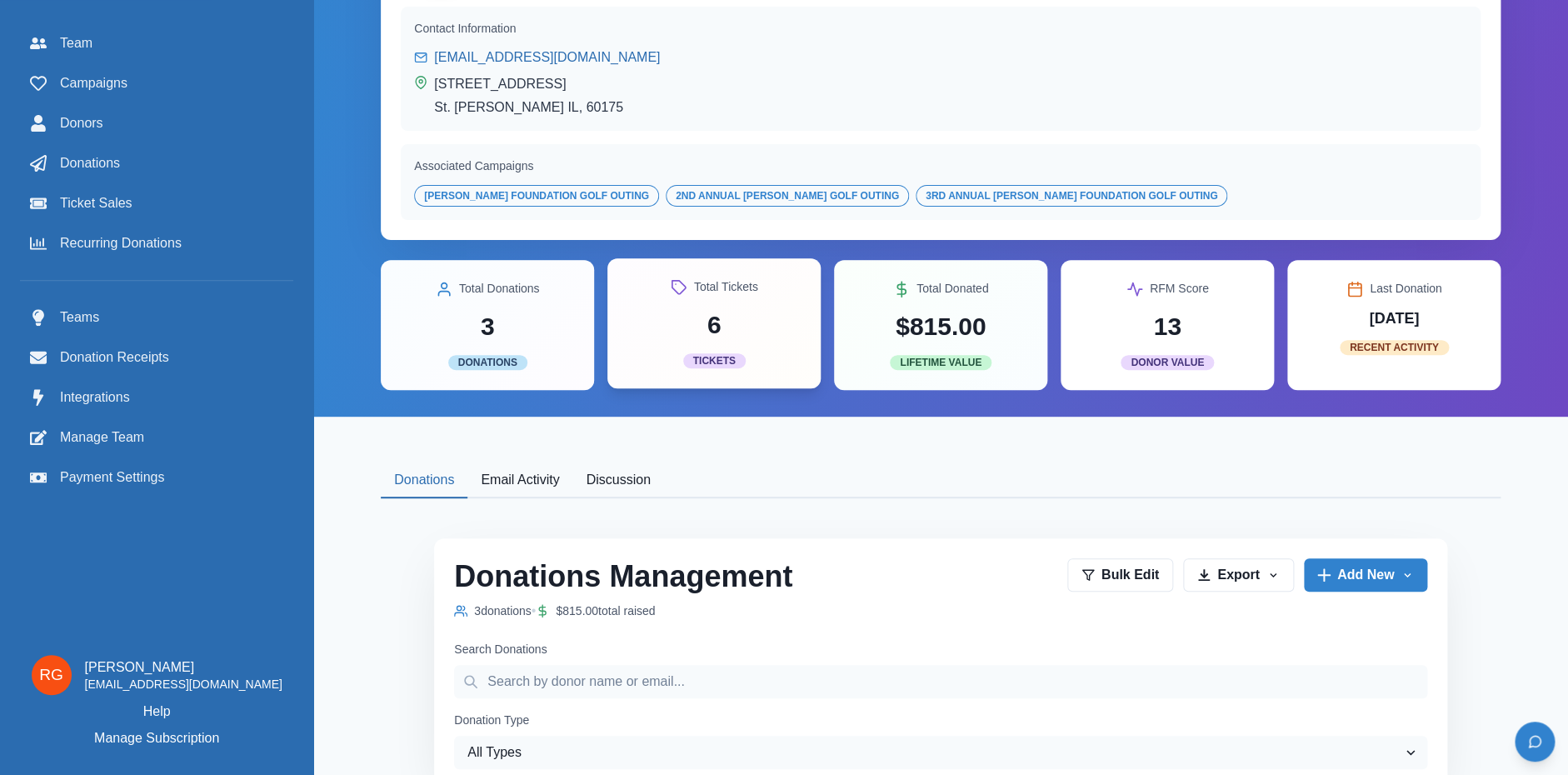
scroll to position [136, 0]
